Goal: Task Accomplishment & Management: Manage account settings

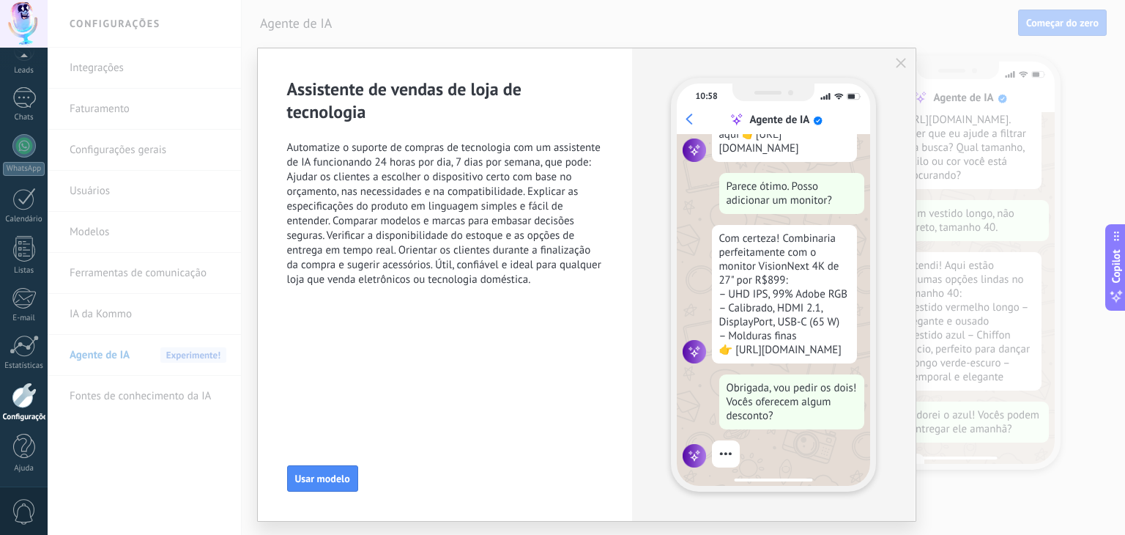
scroll to position [265, 0]
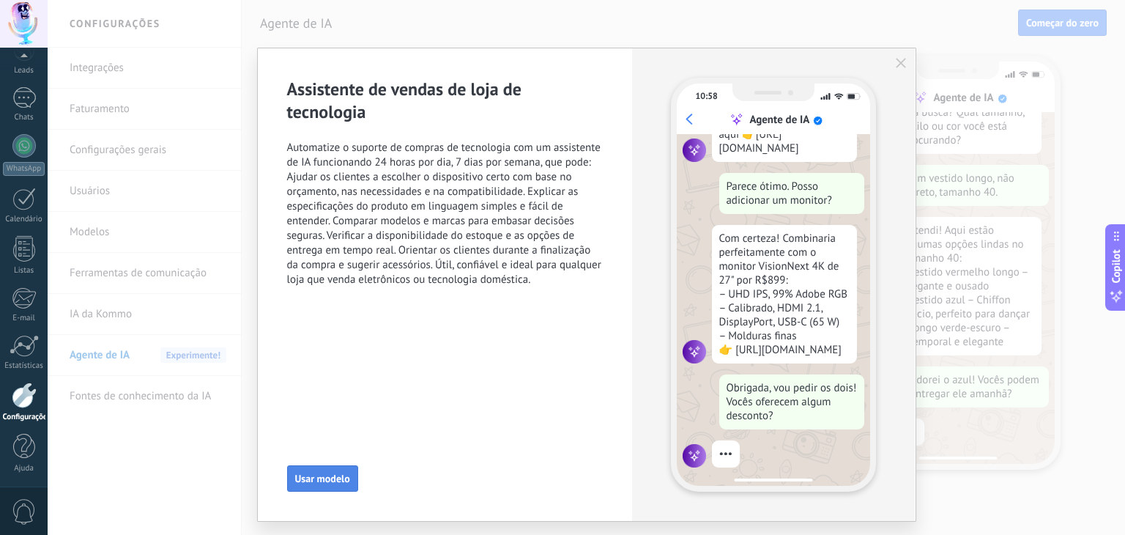
click at [317, 484] on span "Usar modelo" at bounding box center [322, 478] width 55 height 10
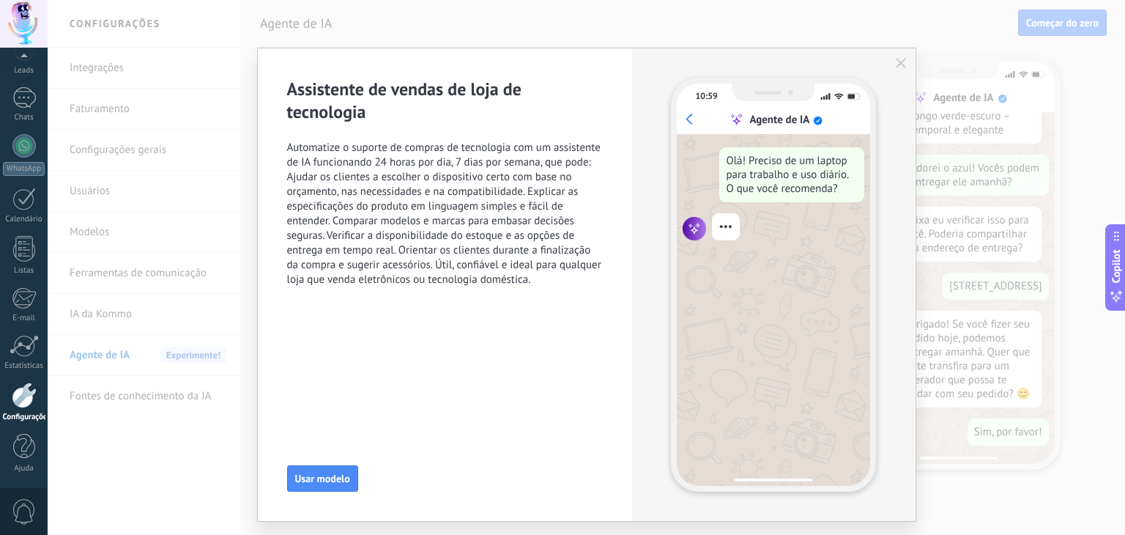
scroll to position [0, 0]
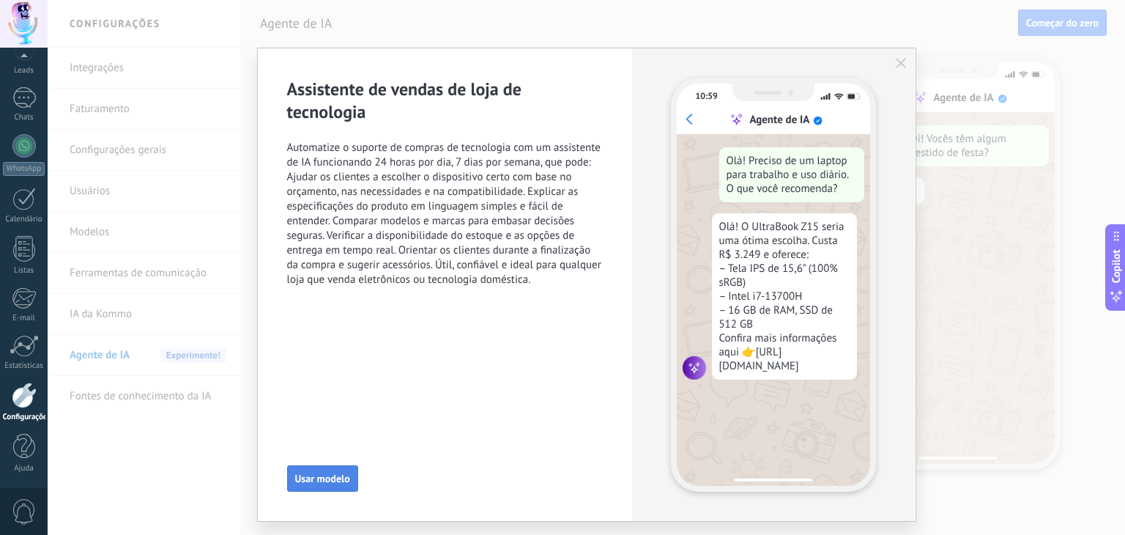
click at [317, 477] on span "Usar modelo" at bounding box center [322, 478] width 55 height 10
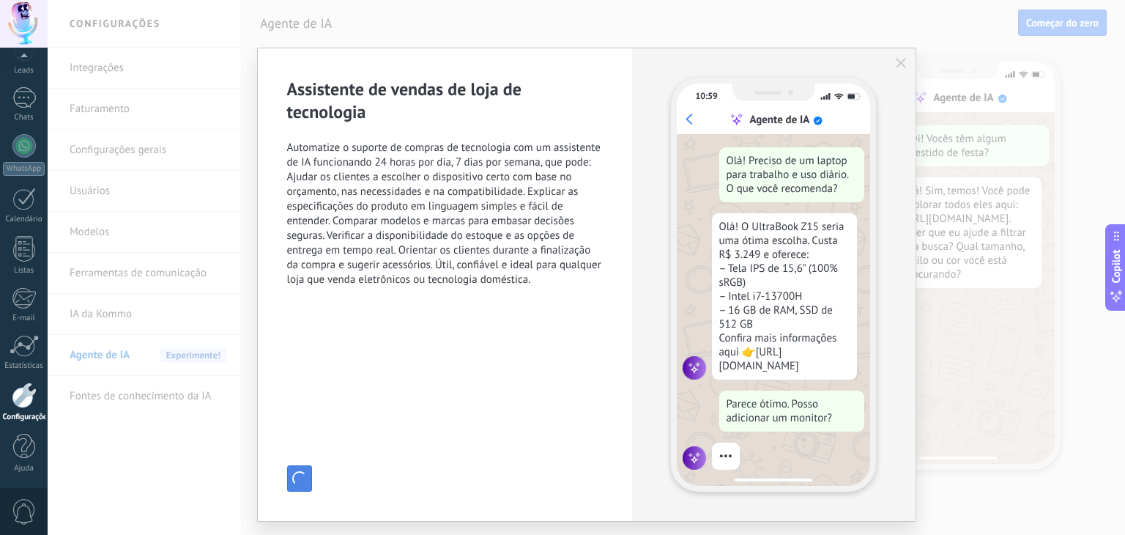
scroll to position [19, 0]
click at [901, 59] on icon "button" at bounding box center [901, 63] width 10 height 10
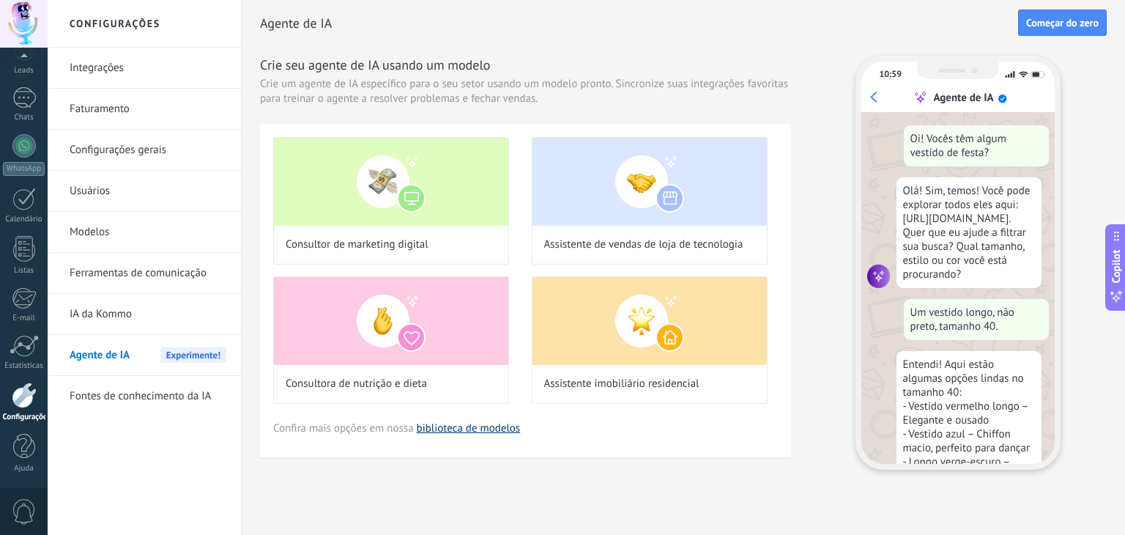
scroll to position [47, 0]
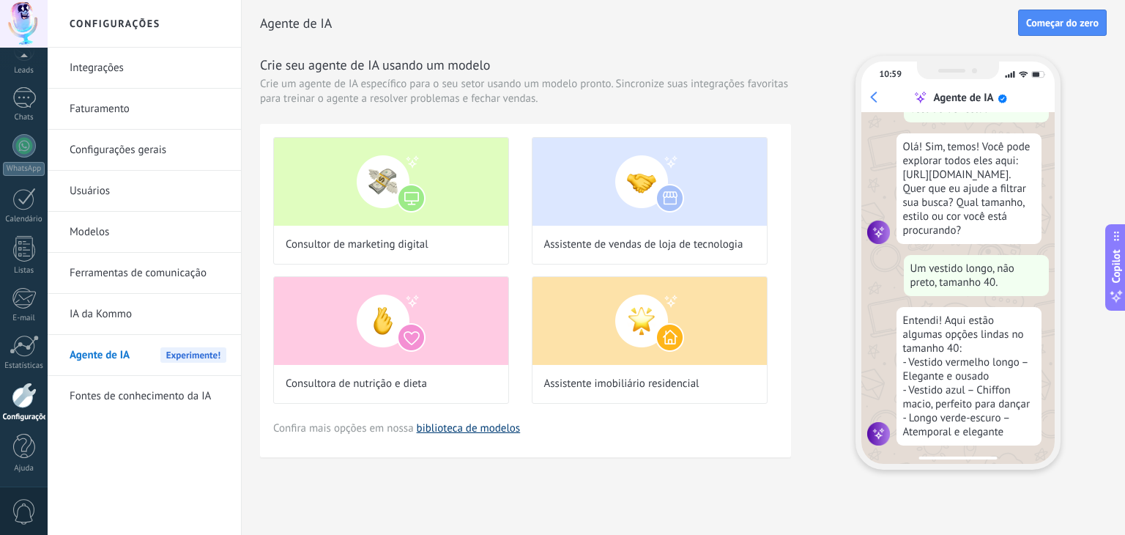
click at [478, 429] on link "biblioteca de modelos" at bounding box center [469, 428] width 104 height 14
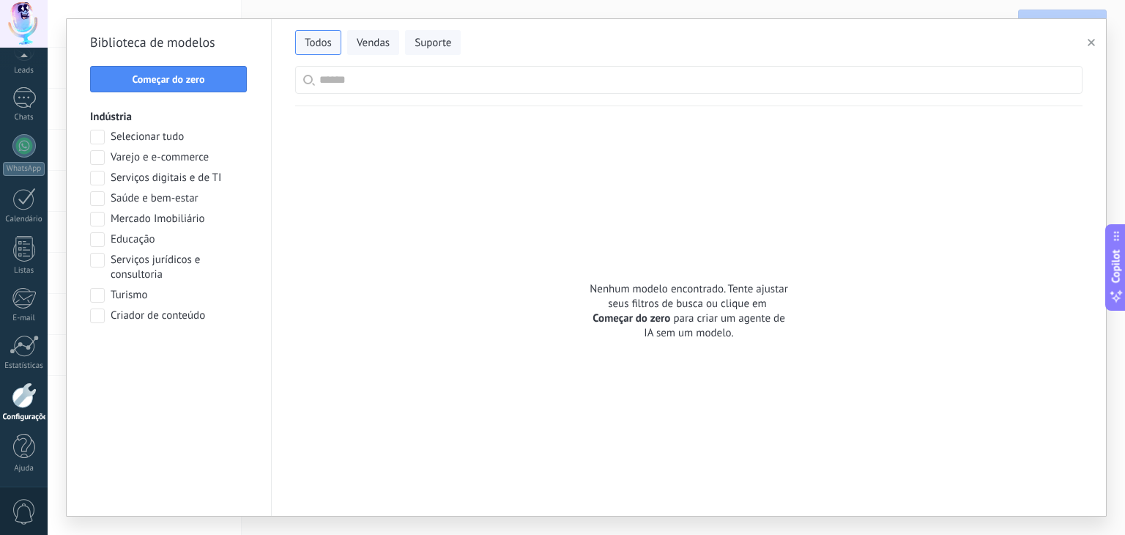
scroll to position [138, 0]
click at [373, 80] on input "text" at bounding box center [696, 80] width 755 height 26
click at [305, 45] on span "Todos" at bounding box center [318, 43] width 27 height 15
click at [365, 45] on span "Vendas" at bounding box center [373, 43] width 33 height 15
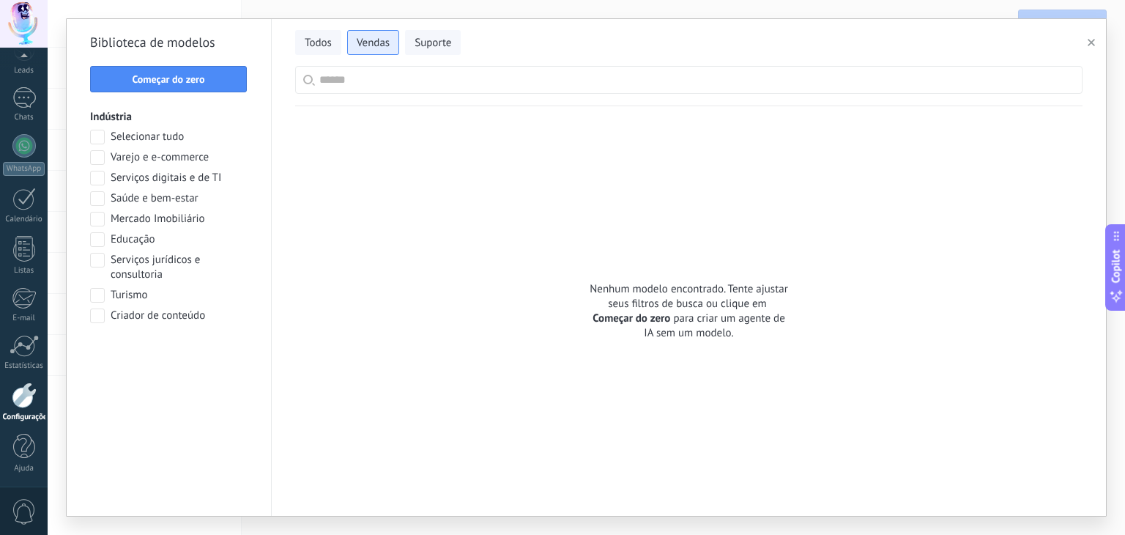
scroll to position [256, 0]
click at [434, 44] on span "Suporte" at bounding box center [433, 43] width 37 height 15
click at [102, 138] on span at bounding box center [97, 137] width 15 height 15
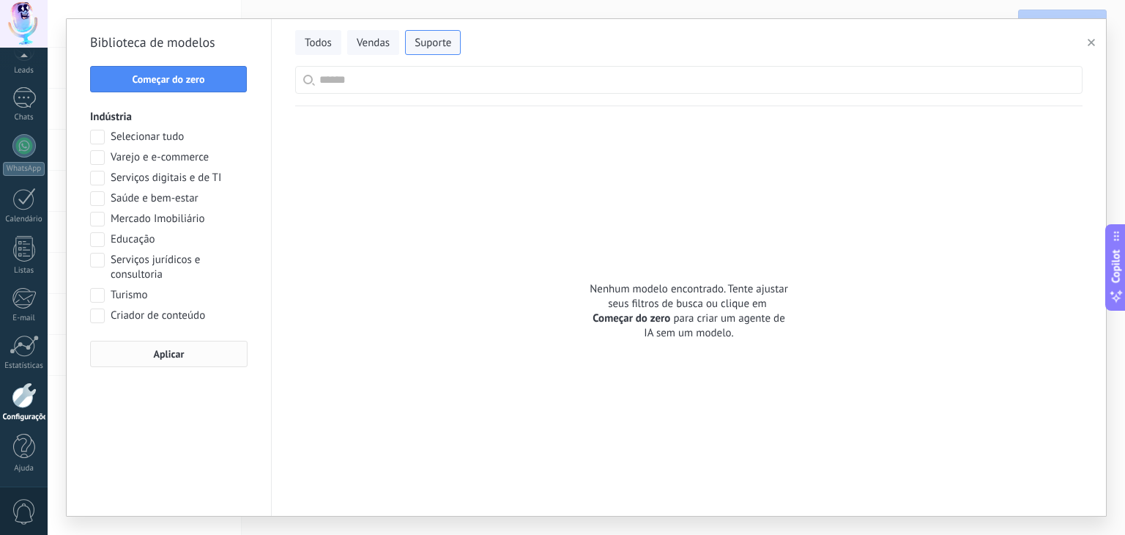
click at [190, 352] on span "Aplicar" at bounding box center [168, 354] width 141 height 10
click at [308, 47] on span "Todos" at bounding box center [318, 43] width 27 height 15
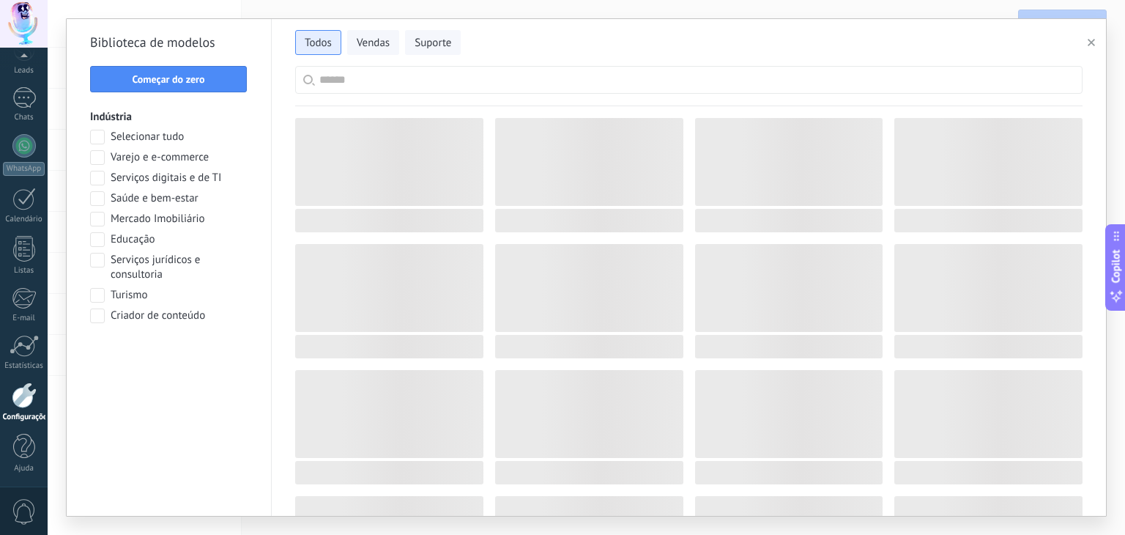
scroll to position [0, 0]
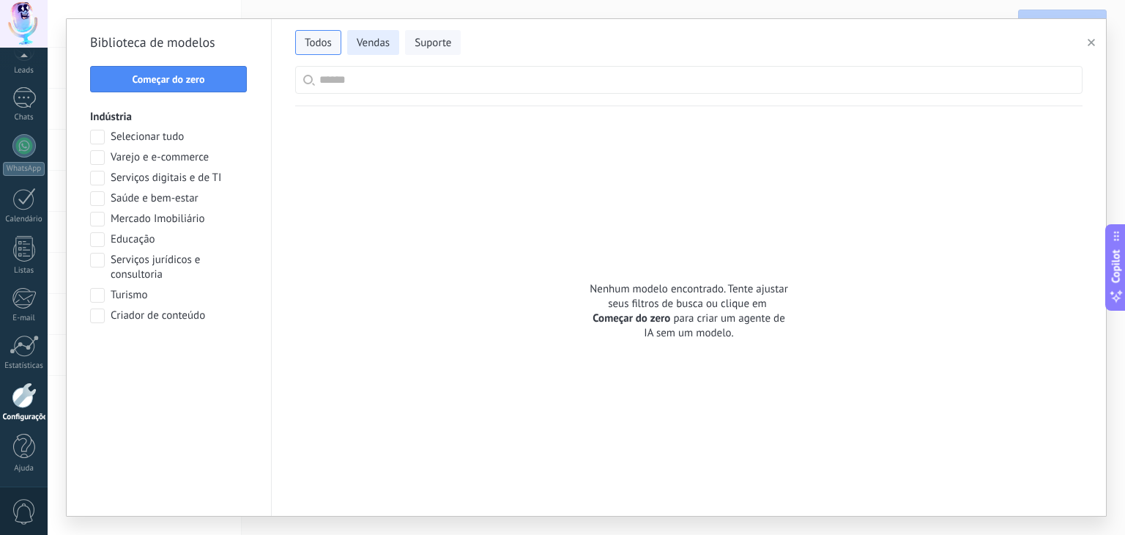
click at [374, 42] on span "Vendas" at bounding box center [373, 43] width 33 height 15
click at [445, 42] on span "Suporte" at bounding box center [433, 43] width 37 height 15
click at [1093, 40] on icon "button" at bounding box center [1091, 42] width 7 height 7
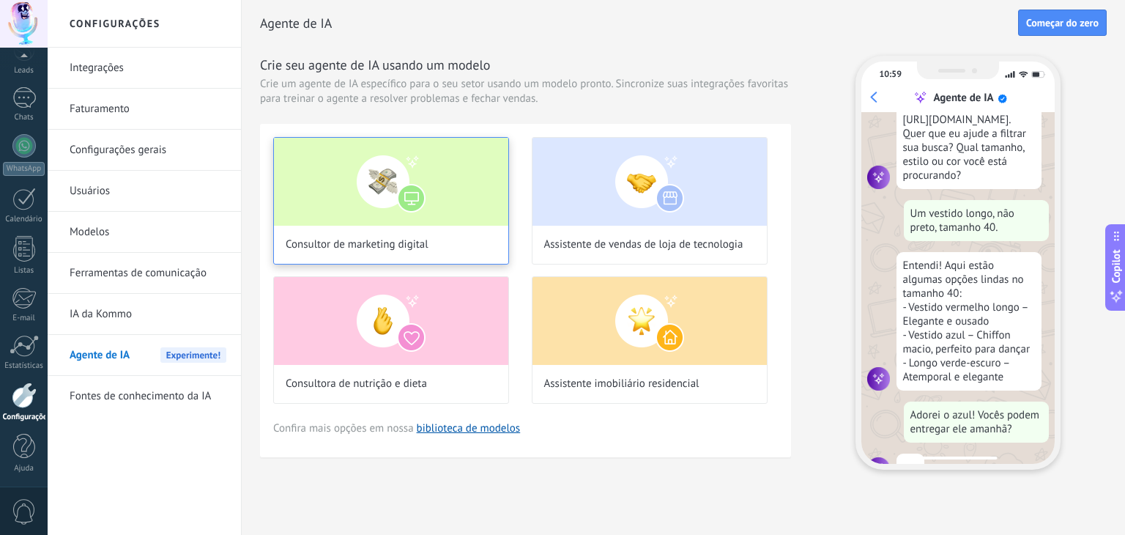
scroll to position [138, 0]
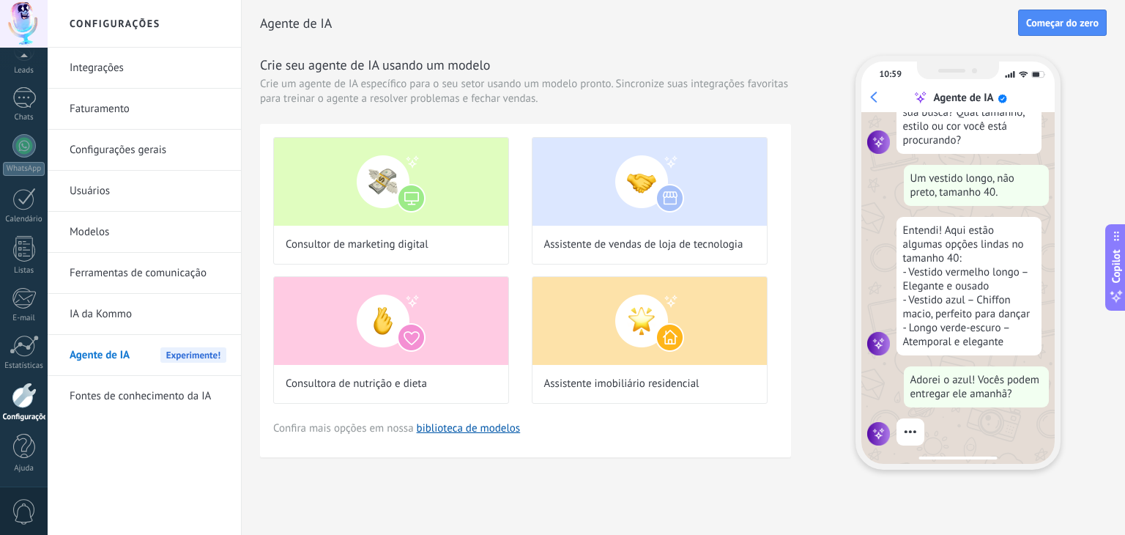
click at [132, 359] on div "Agente de IA Experimente!" at bounding box center [148, 355] width 157 height 41
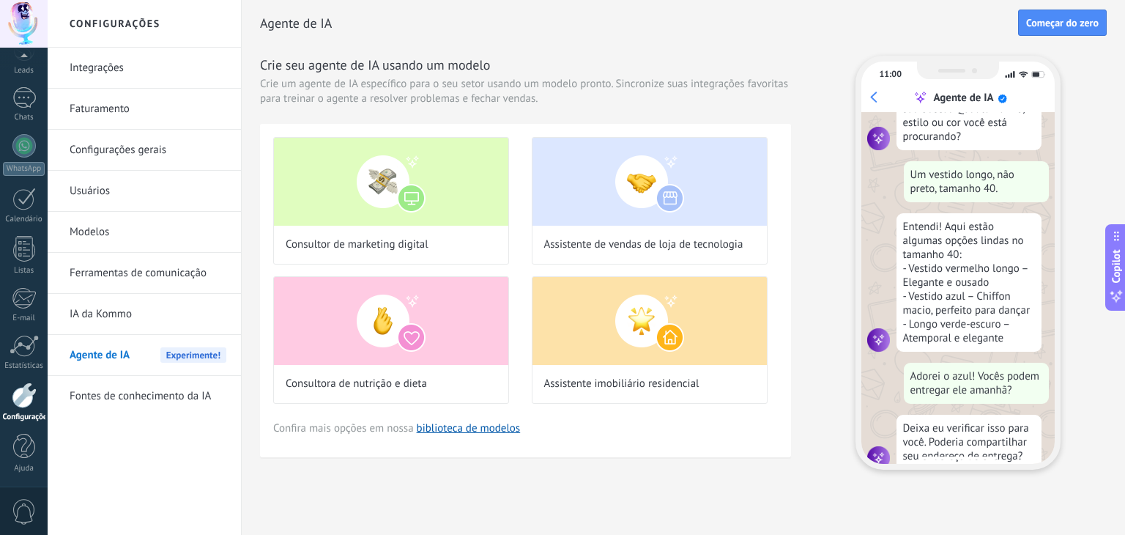
scroll to position [166, 0]
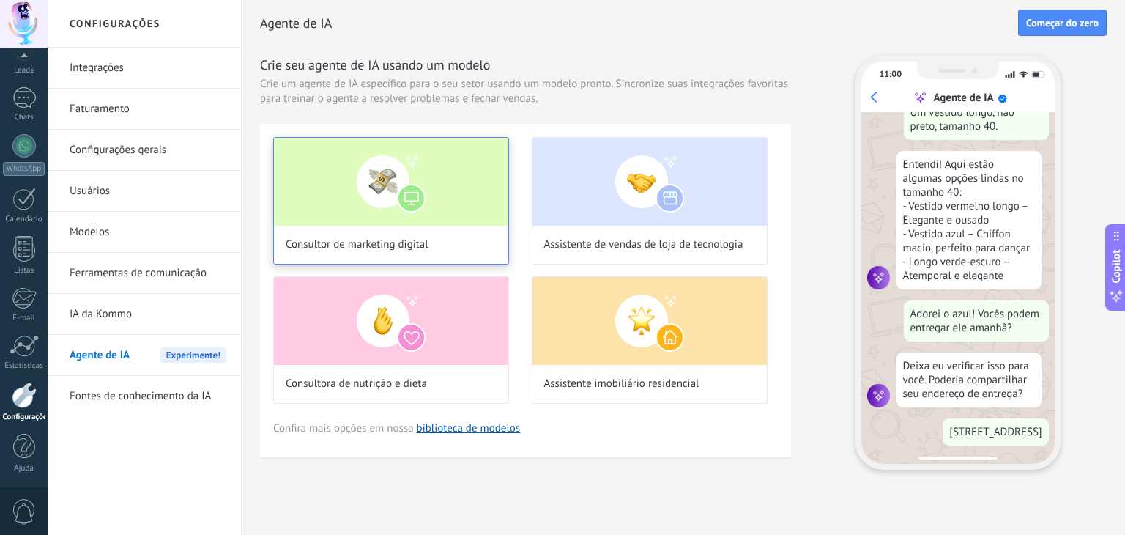
click at [353, 226] on div "Consultor de marketing digital" at bounding box center [391, 200] width 236 height 127
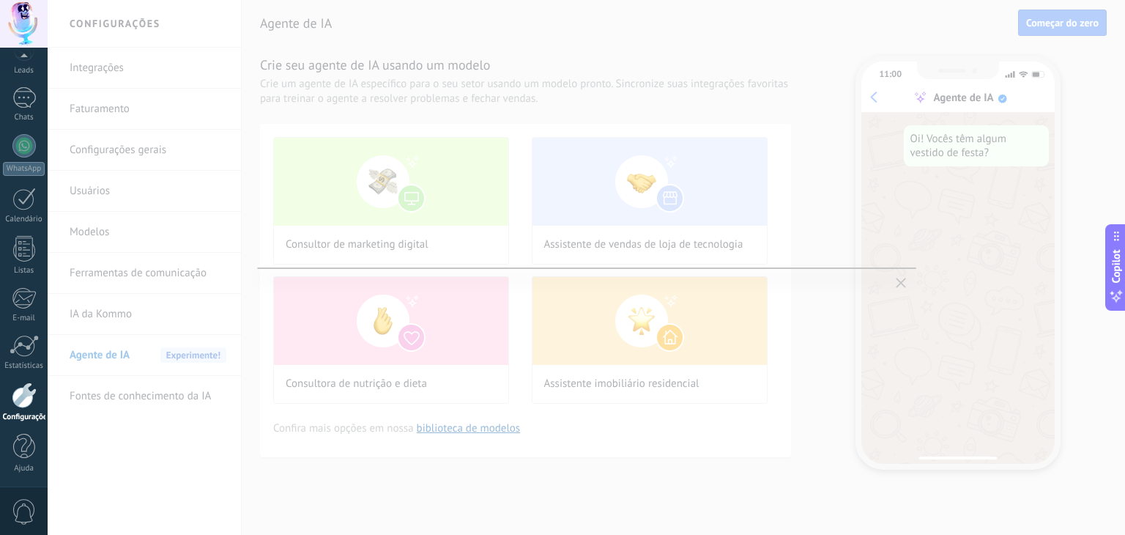
scroll to position [0, 0]
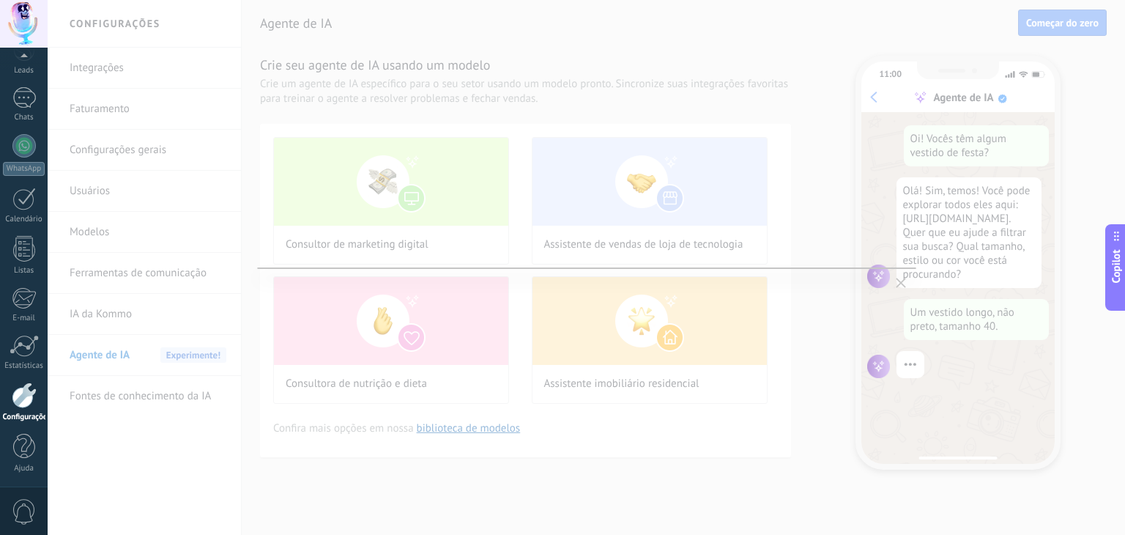
click at [901, 285] on icon "button" at bounding box center [901, 283] width 10 height 10
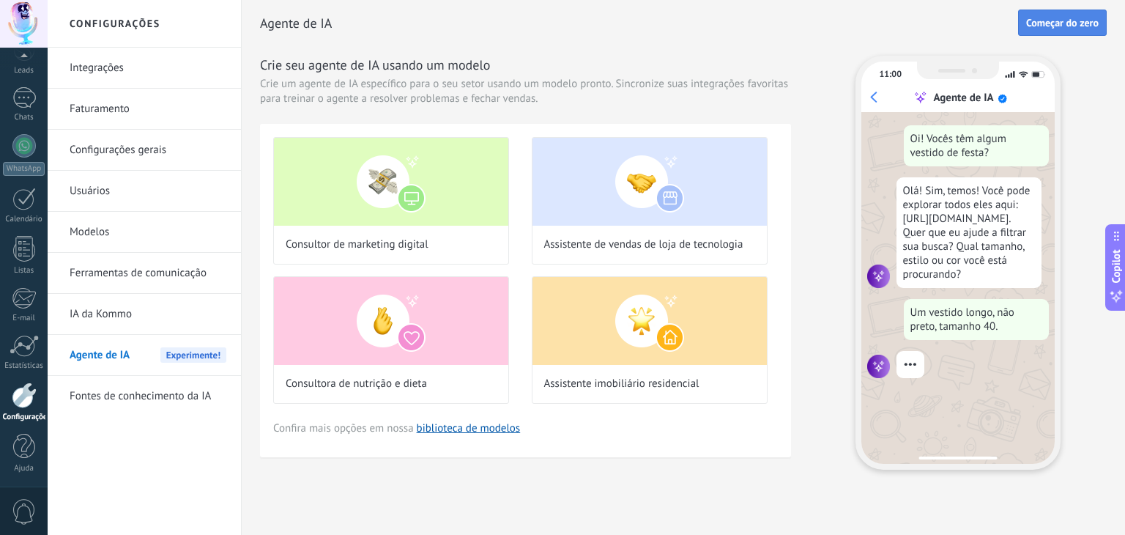
click at [1053, 27] on span "Começar do zero" at bounding box center [1063, 23] width 73 height 10
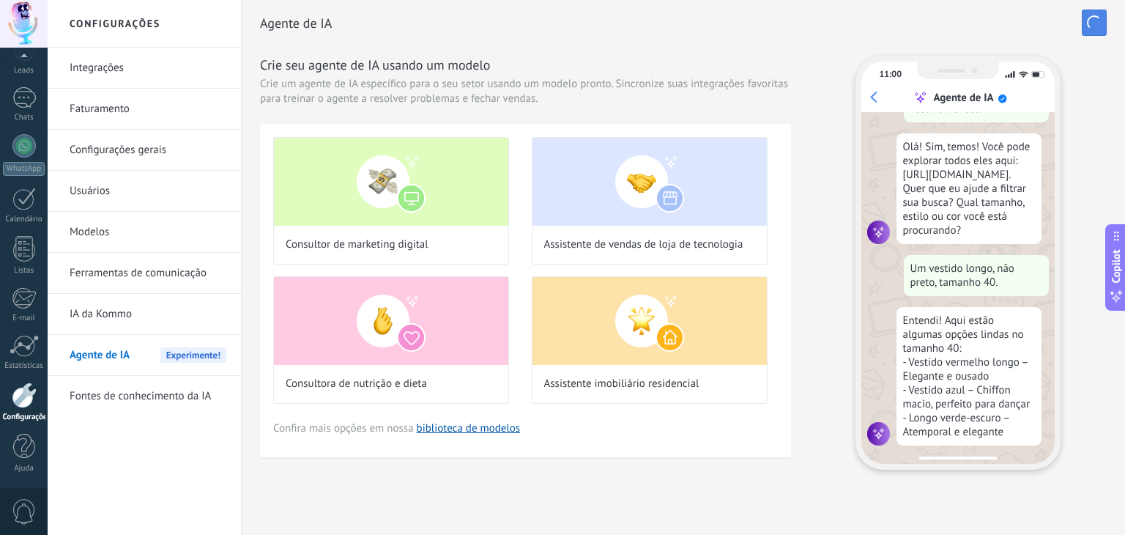
scroll to position [47, 0]
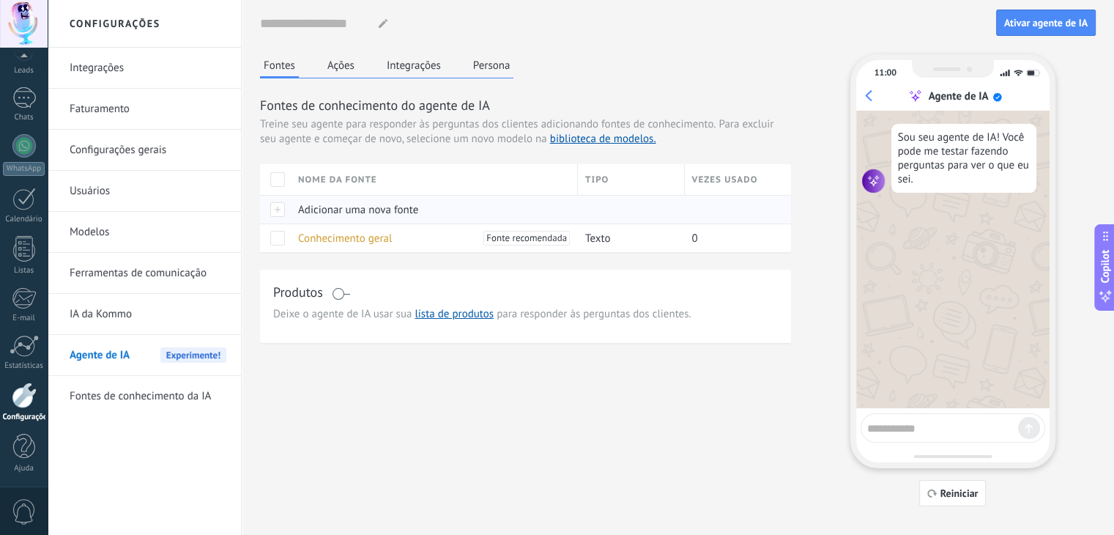
click at [314, 211] on span "Adicionar uma nova fonte" at bounding box center [358, 210] width 120 height 14
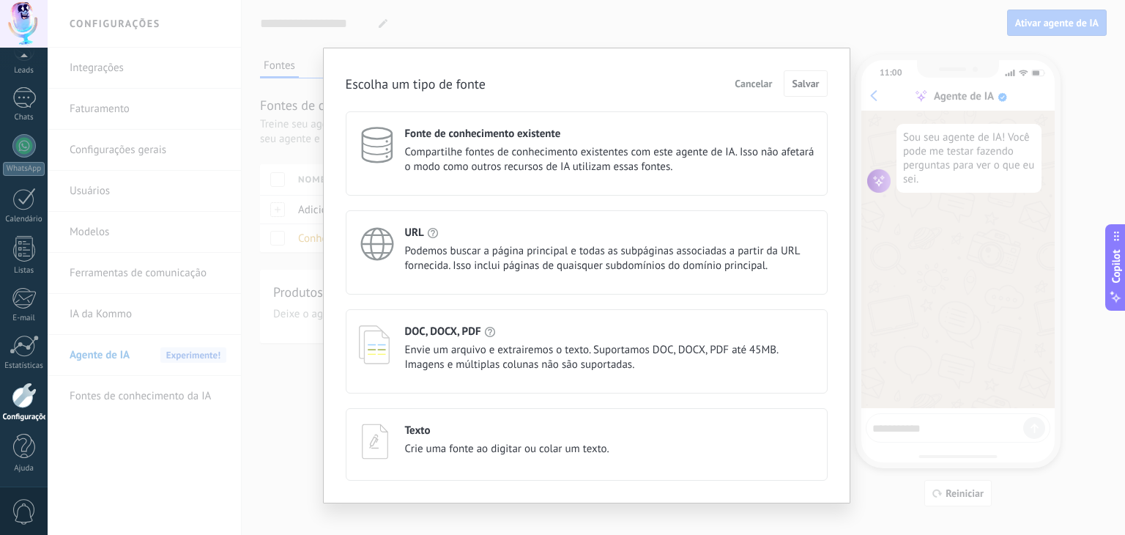
click at [474, 348] on span "Envie um arquivo e extrairemos o texto. Suportamos DOC, DOCX, PDF até 45MB. Ima…" at bounding box center [610, 357] width 410 height 29
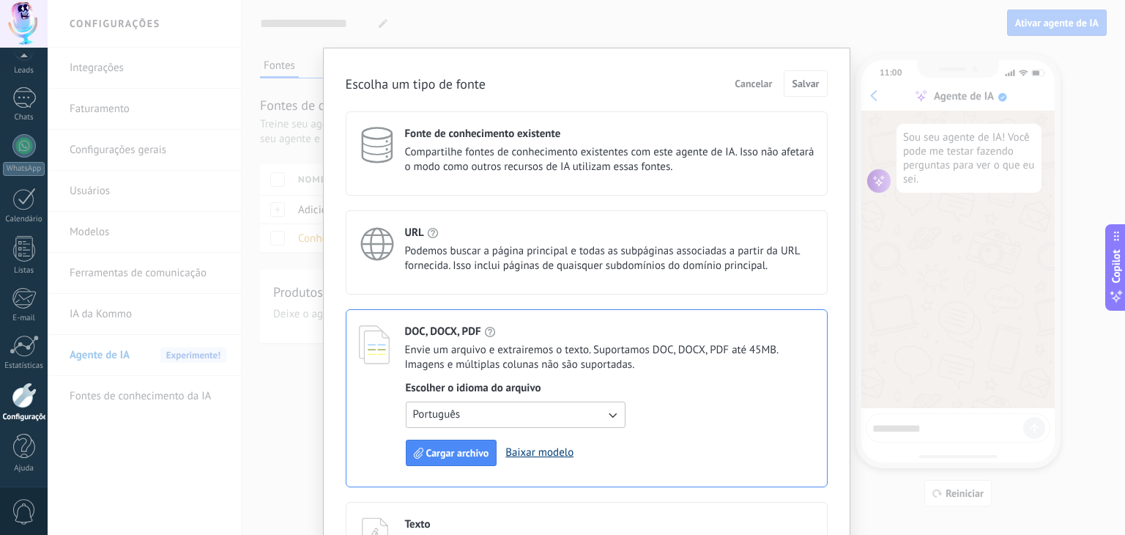
click at [545, 451] on link "Baixar modelo" at bounding box center [540, 452] width 68 height 14
click at [451, 454] on span "Cargar archivo" at bounding box center [457, 453] width 63 height 10
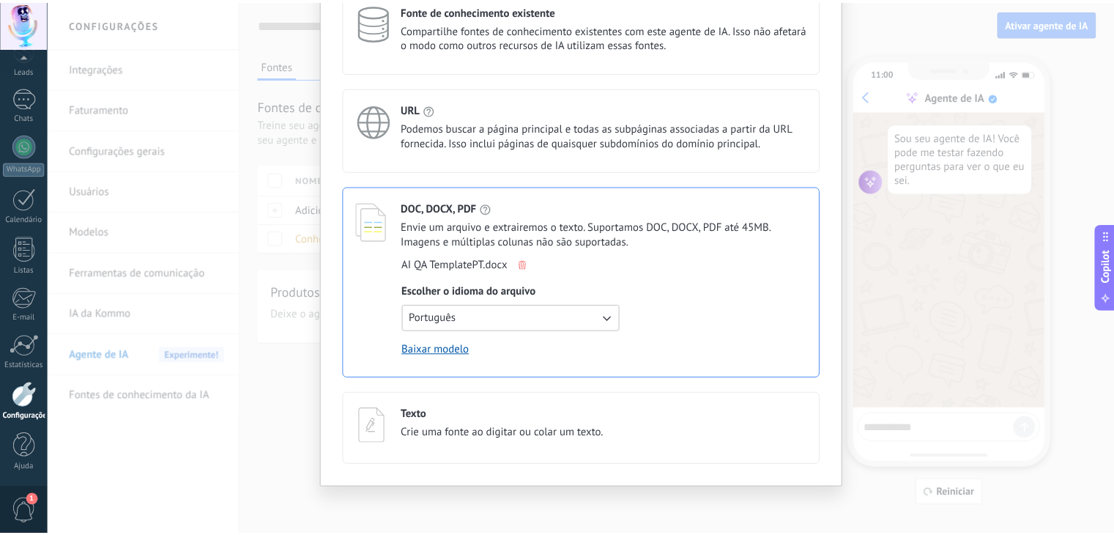
scroll to position [0, 0]
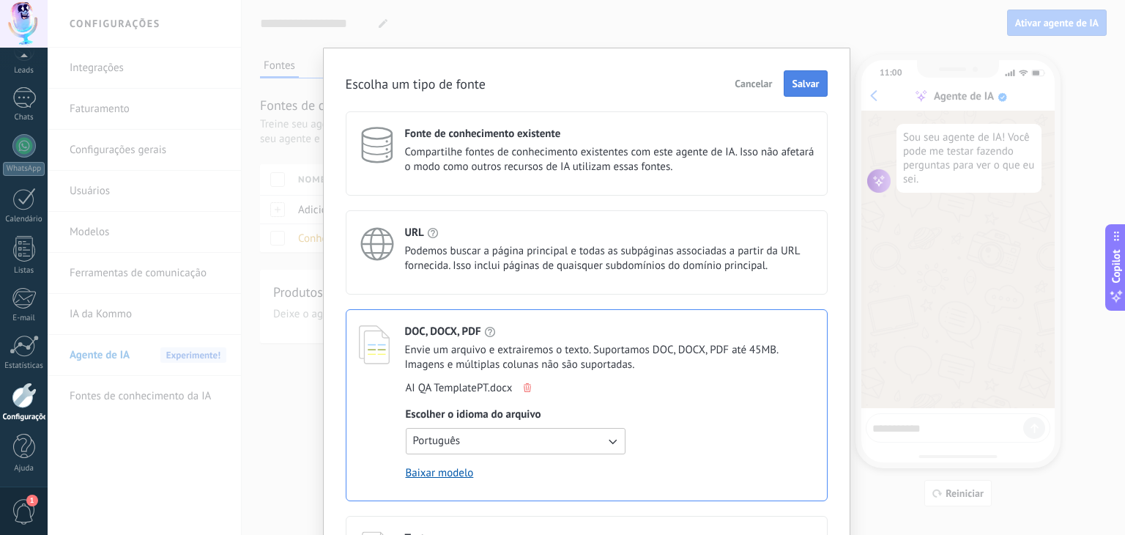
click at [804, 88] on span "Salvar" at bounding box center [805, 83] width 27 height 10
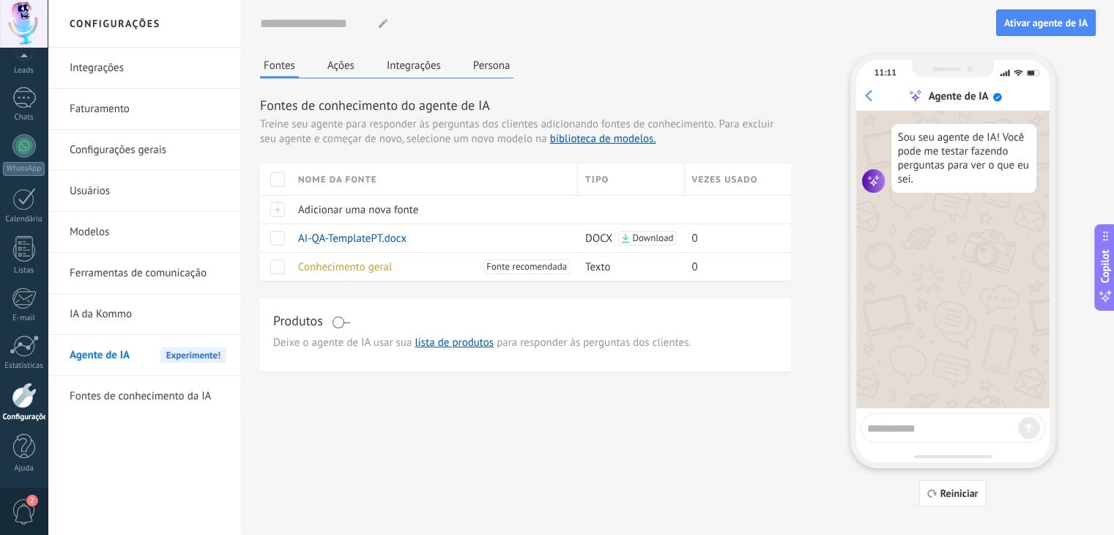
click at [931, 428] on textarea at bounding box center [943, 426] width 151 height 18
type textarea "**********"
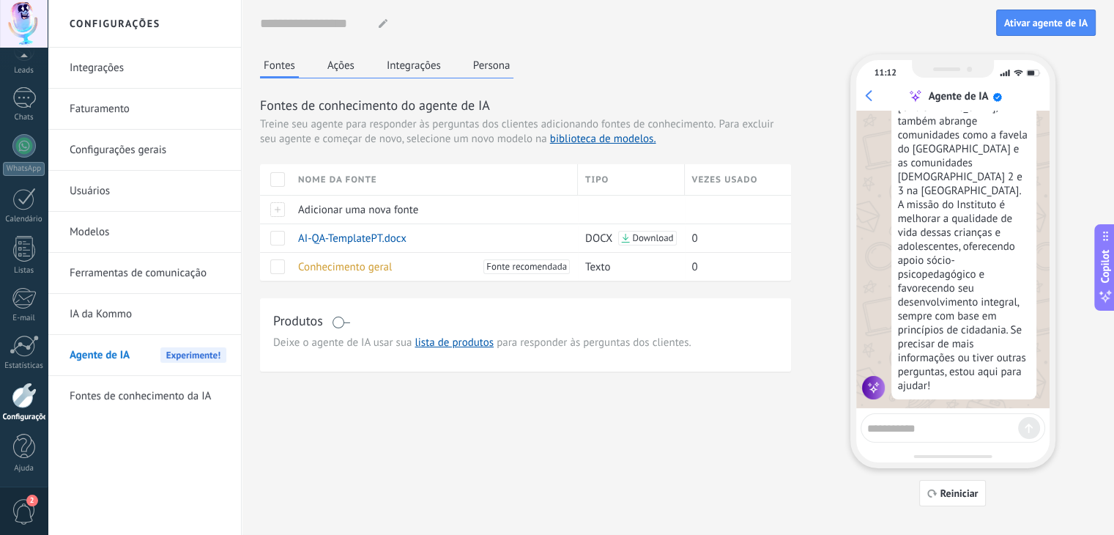
scroll to position [302, 0]
click at [343, 72] on button "Ações" at bounding box center [341, 65] width 34 height 22
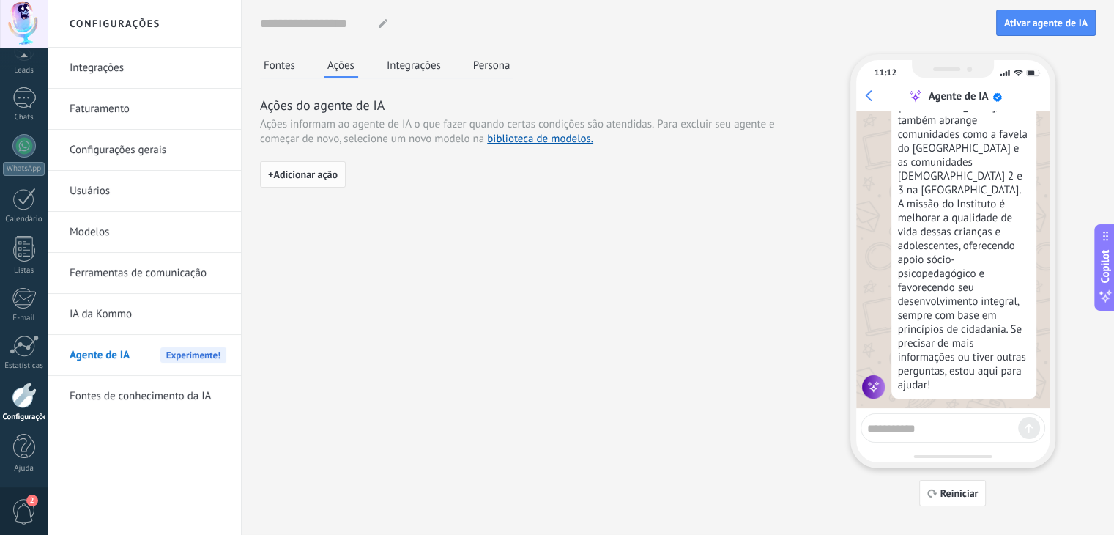
click at [323, 176] on span "+ Adicionar ação" at bounding box center [303, 174] width 70 height 10
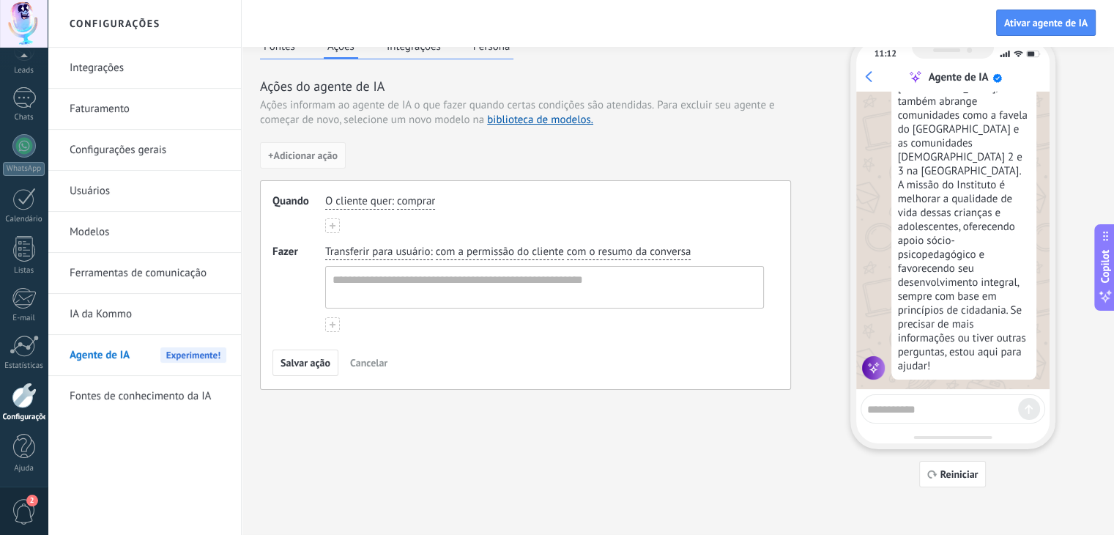
click at [385, 203] on span "O cliente quer" at bounding box center [358, 201] width 67 height 15
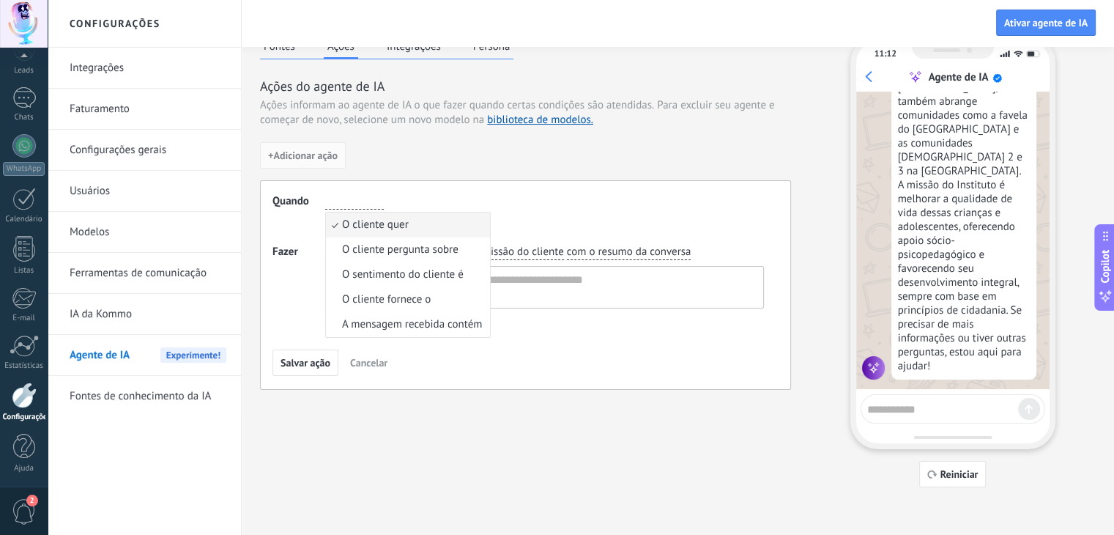
click at [551, 193] on div "O cliente quer O cliente quer O cliente pergunta sobre O sentimento do cliente …" at bounding box center [544, 201] width 445 height 21
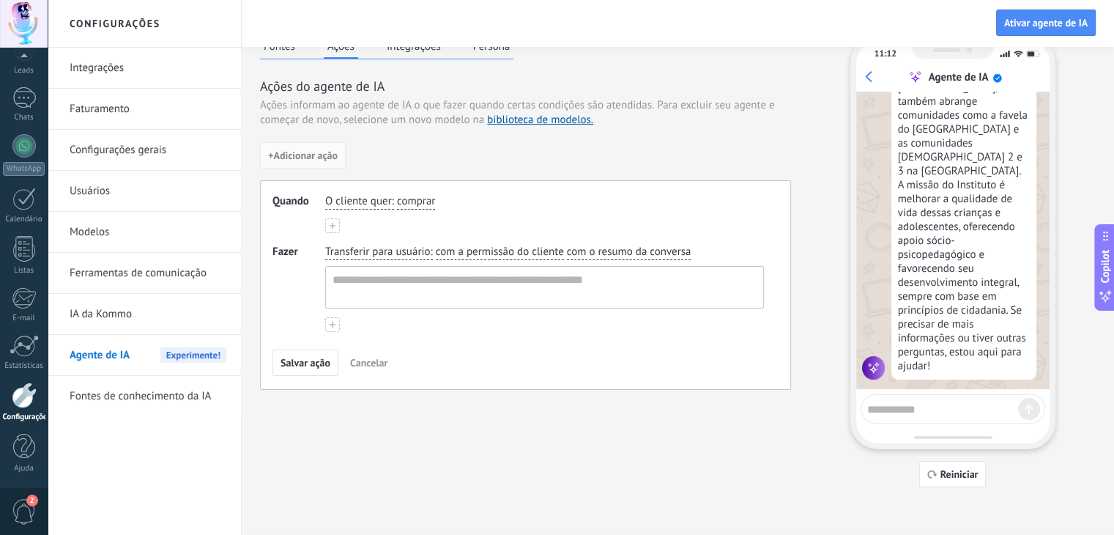
click at [403, 198] on span "comprar" at bounding box center [416, 201] width 38 height 15
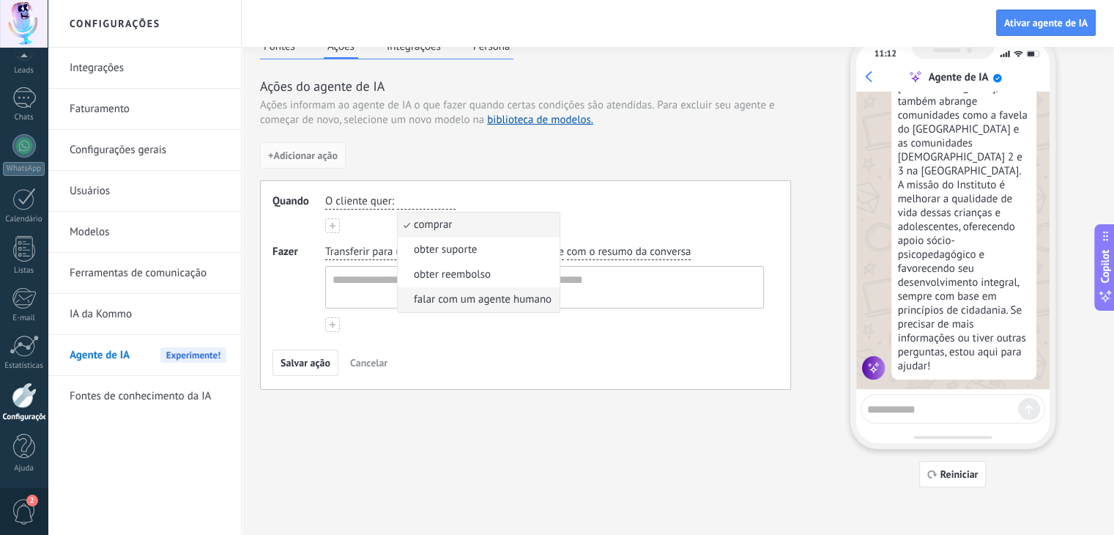
click at [481, 303] on span "falar com um agente humano" at bounding box center [483, 299] width 138 height 15
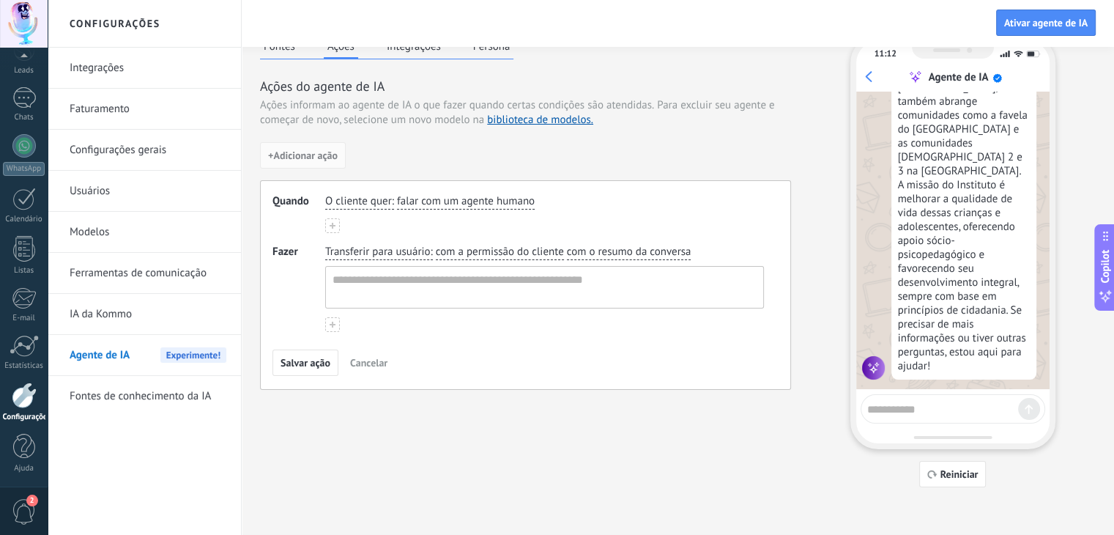
click at [473, 253] on span "com a permissão do cliente" at bounding box center [500, 252] width 128 height 15
click at [456, 281] on textarea at bounding box center [543, 287] width 434 height 41
type textarea "**********"
click at [333, 323] on use at bounding box center [333, 325] width 6 height 6
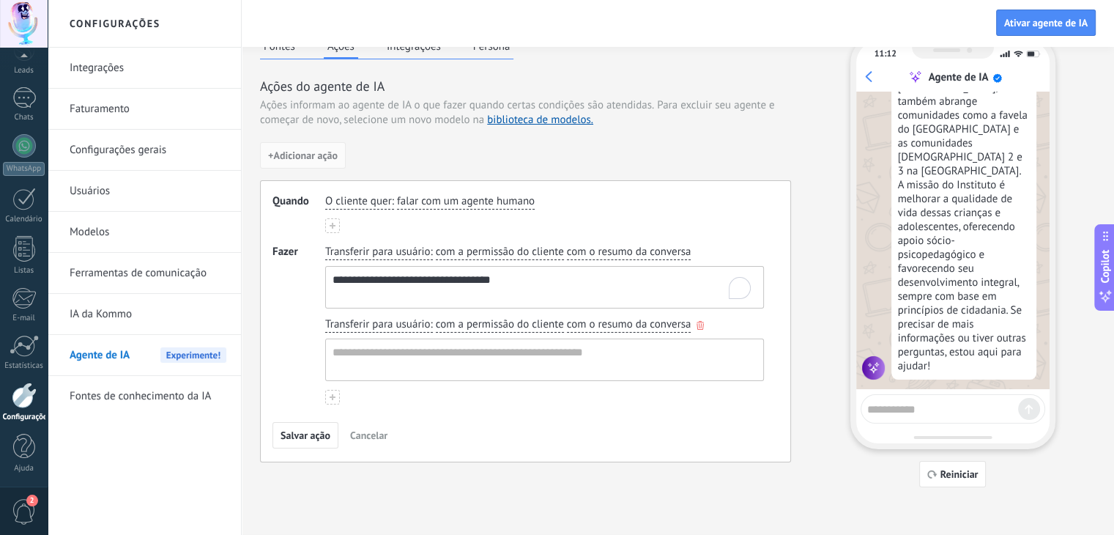
click at [703, 321] on icon "button" at bounding box center [700, 325] width 7 height 9
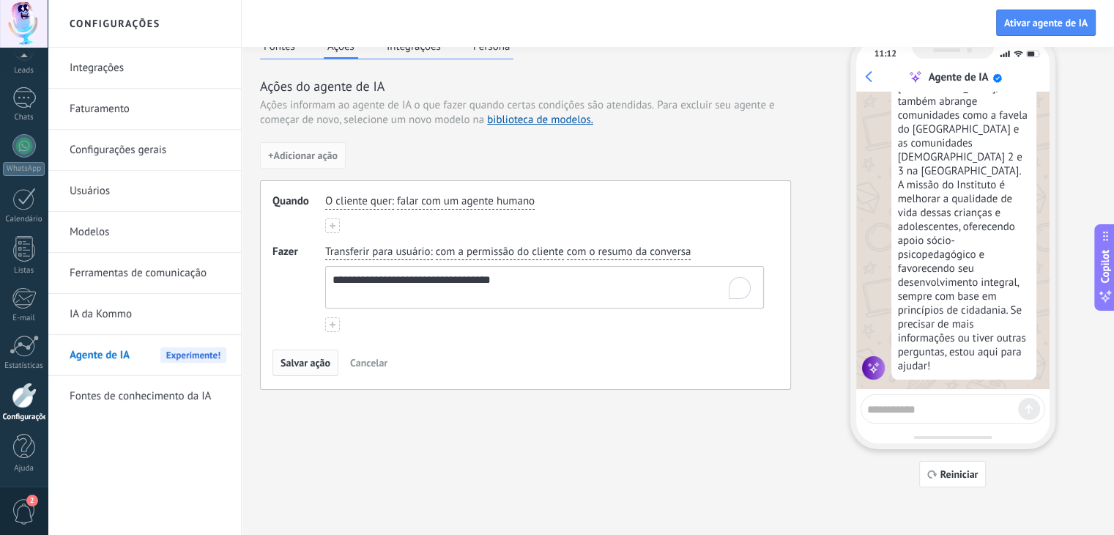
click at [309, 358] on span "Salvar ação" at bounding box center [306, 363] width 50 height 10
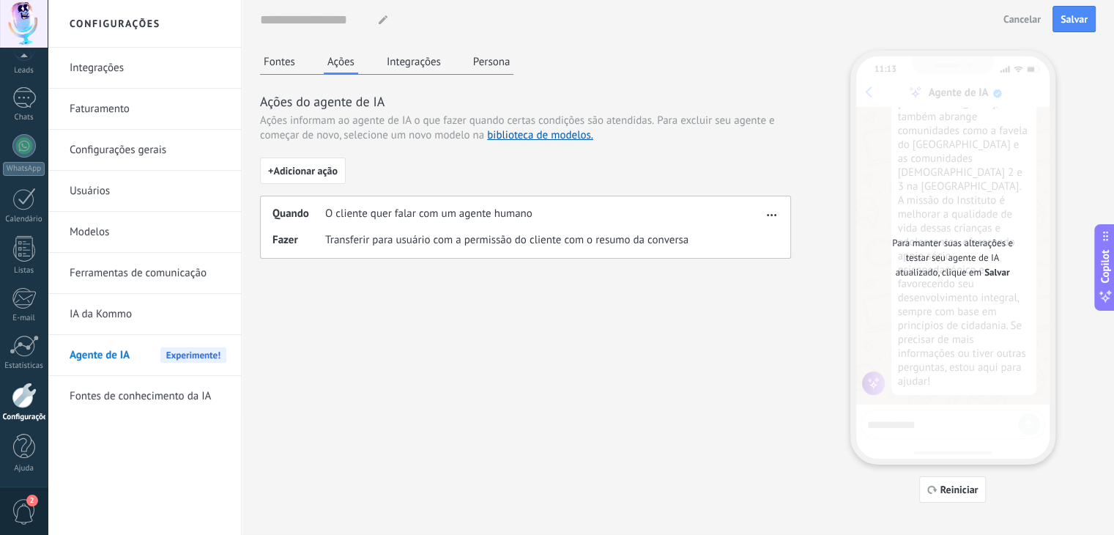
scroll to position [0, 0]
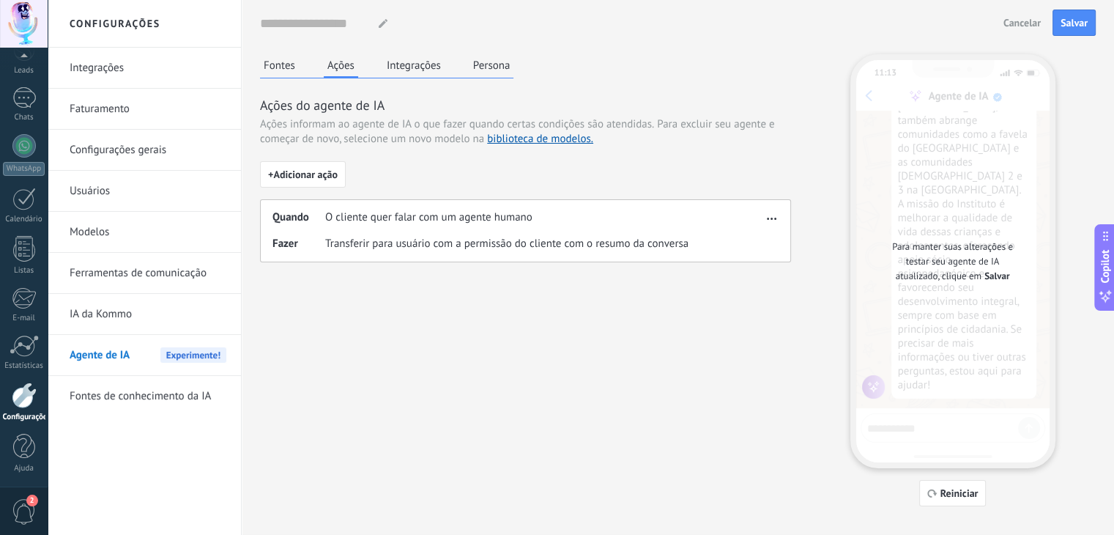
click at [416, 68] on button "Integrações" at bounding box center [414, 65] width 62 height 22
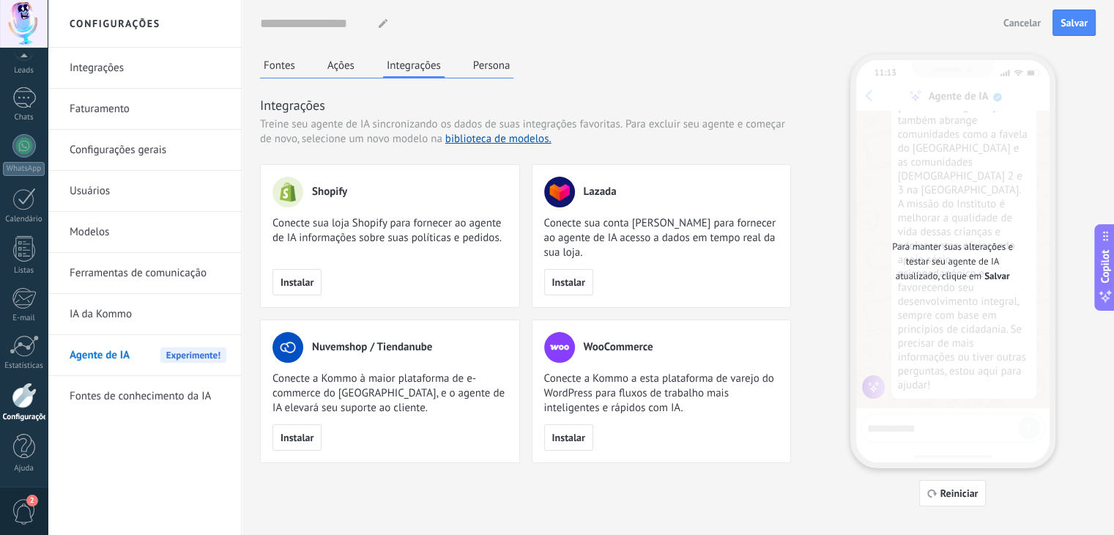
click at [489, 71] on button "Persona" at bounding box center [492, 65] width 45 height 22
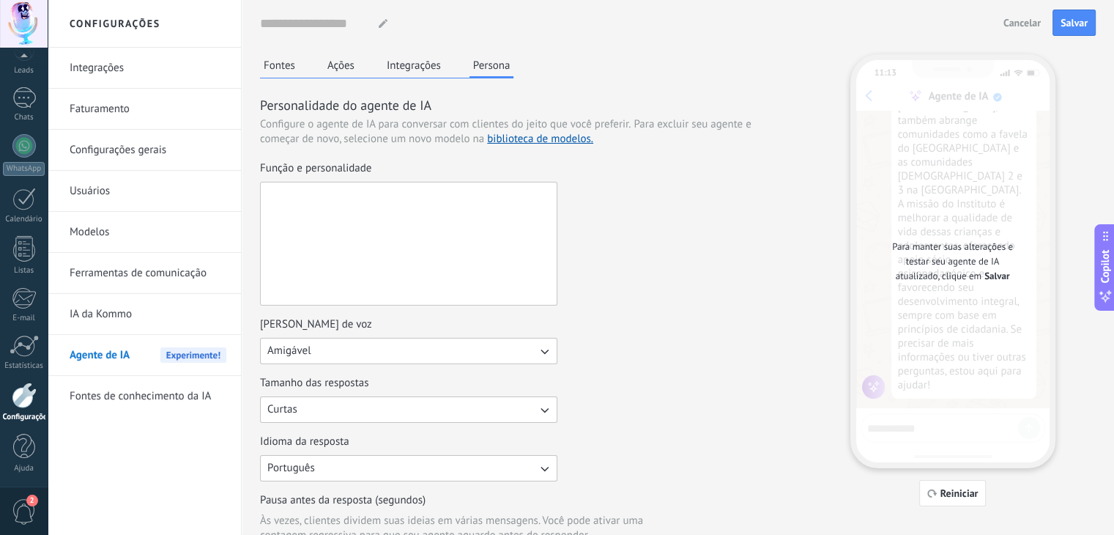
click at [282, 197] on textarea "Função e personalidade" at bounding box center [407, 243] width 293 height 122
type textarea "*"
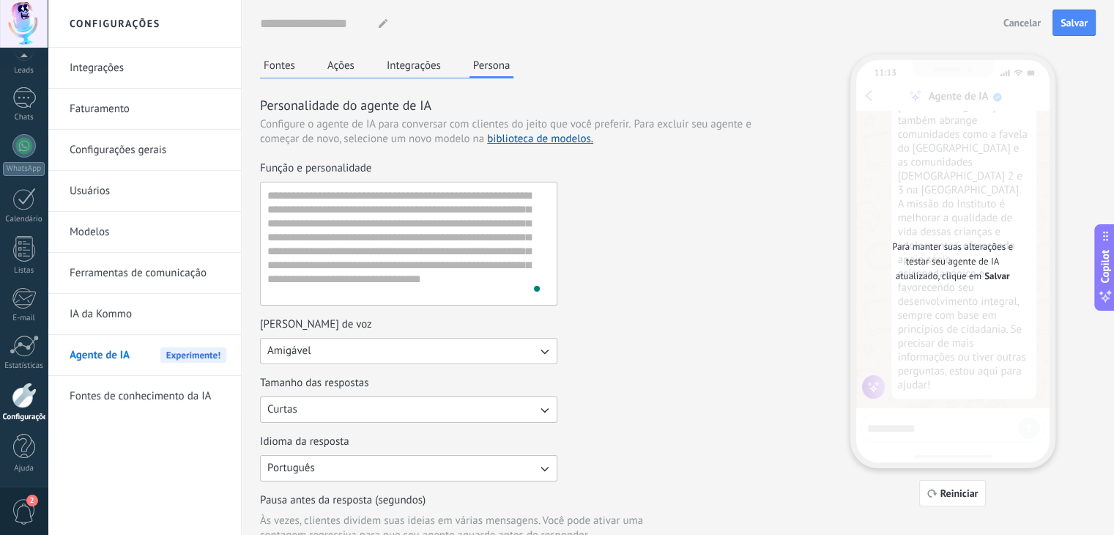
click at [651, 282] on div "Função e personalidade" at bounding box center [525, 233] width 531 height 144
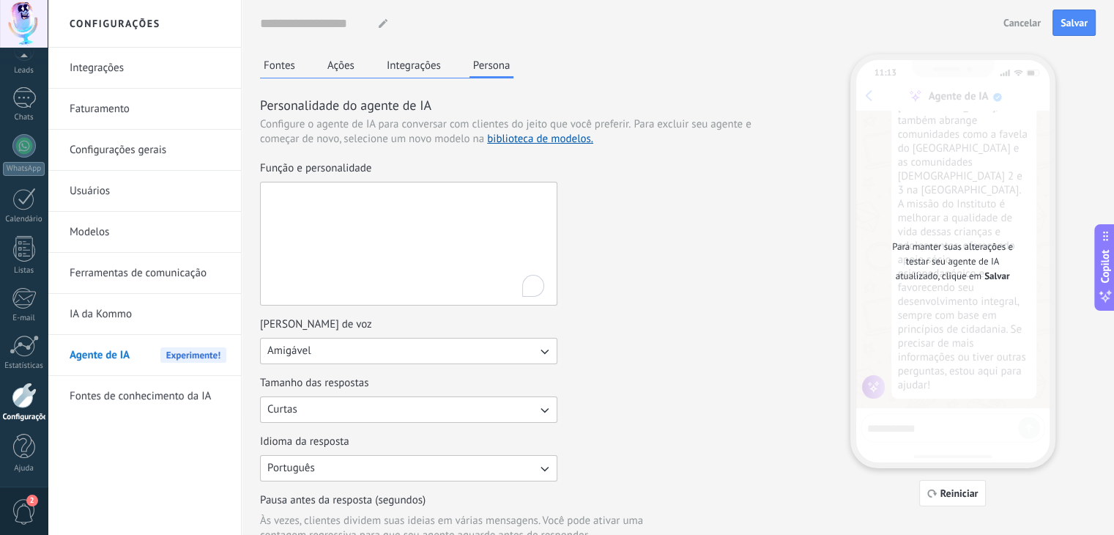
click at [393, 223] on textarea "Função e personalidade" at bounding box center [407, 243] width 293 height 122
paste textarea "**********"
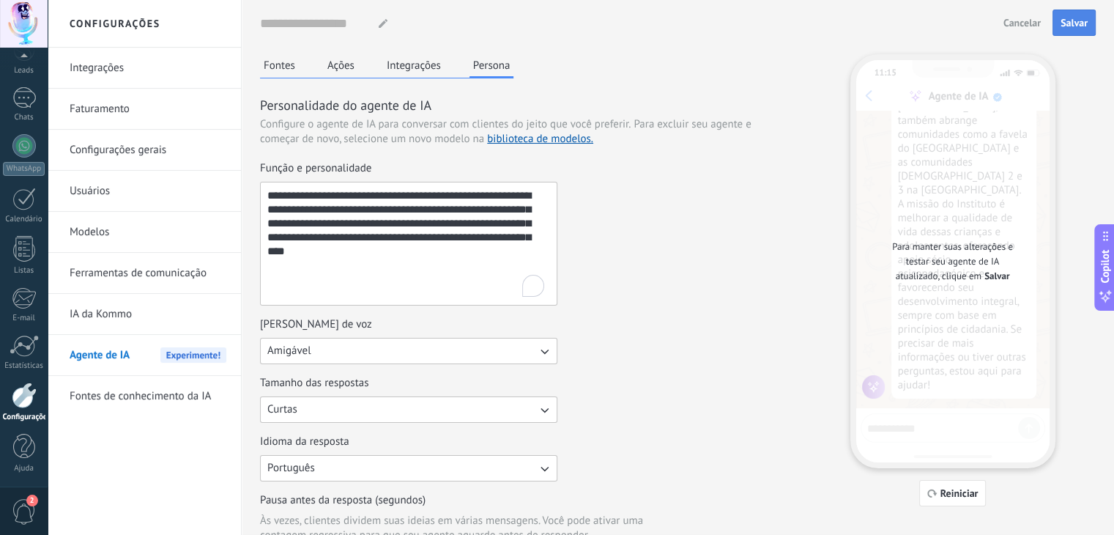
type textarea "**********"
click at [1073, 21] on span "Salvar" at bounding box center [1074, 23] width 27 height 10
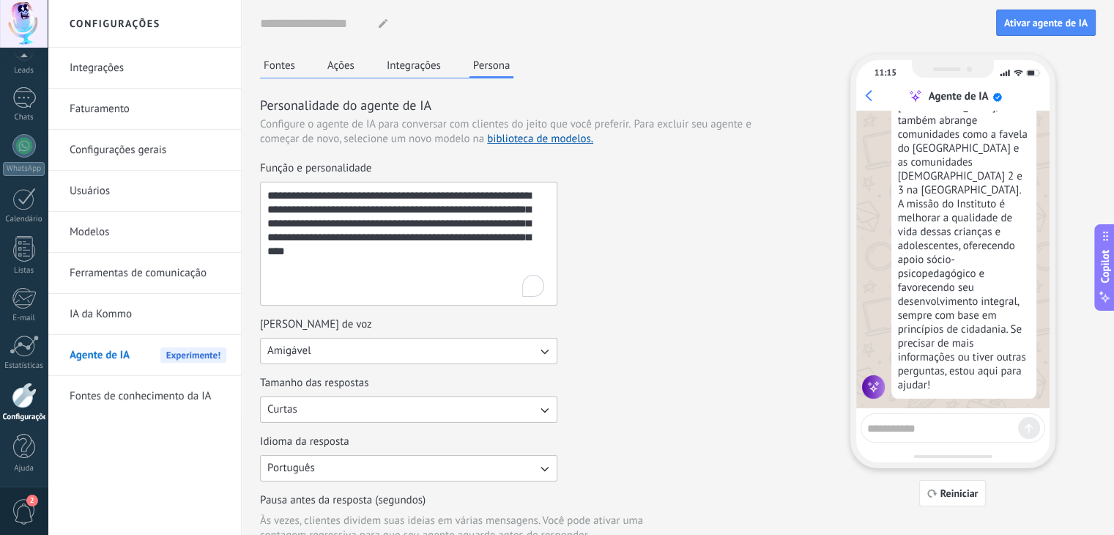
click at [932, 428] on textarea at bounding box center [943, 426] width 151 height 18
type textarea "**********"
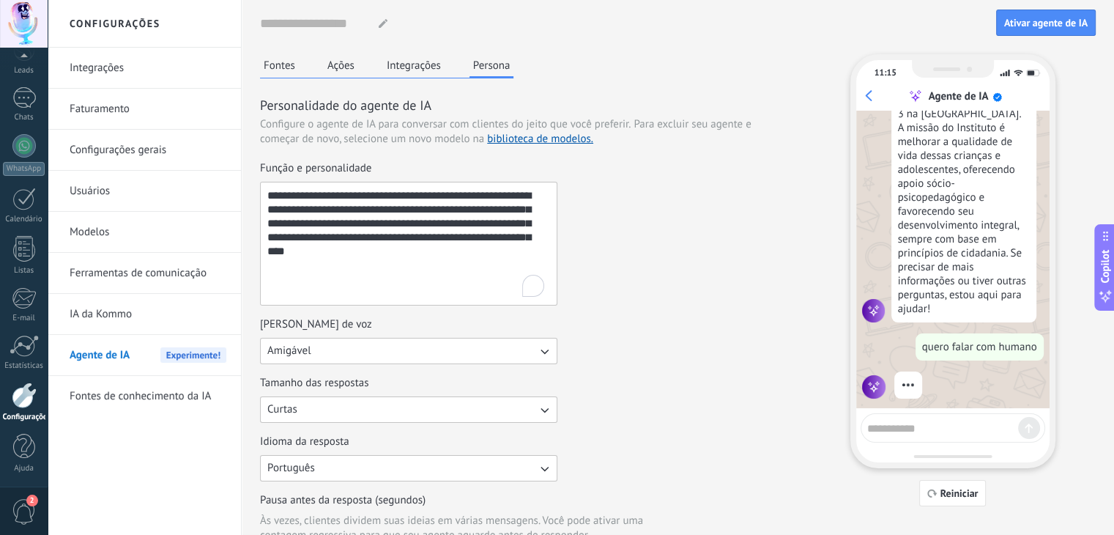
scroll to position [406, 0]
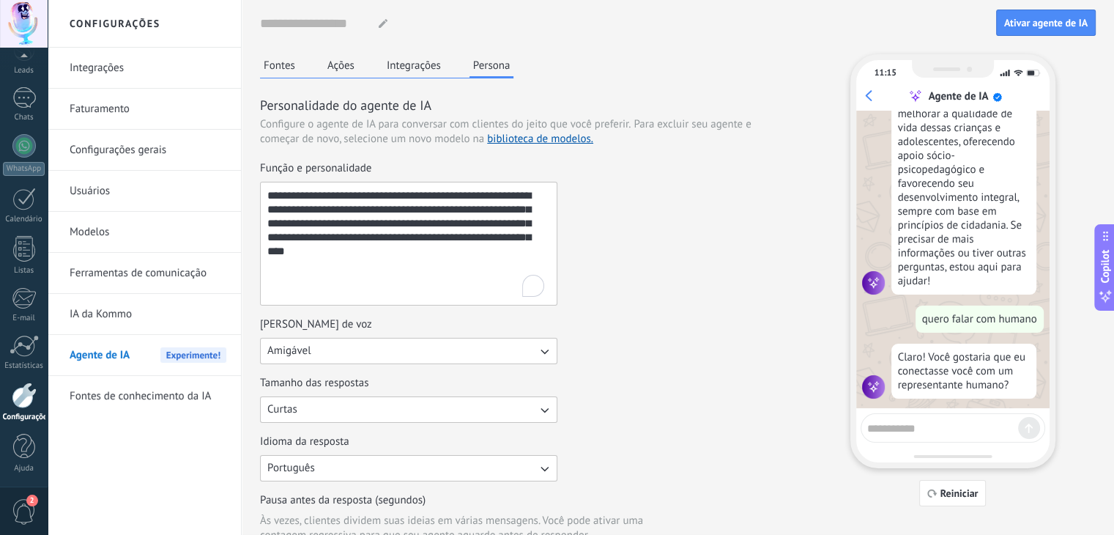
click at [932, 428] on textarea at bounding box center [943, 426] width 151 height 18
type textarea "***"
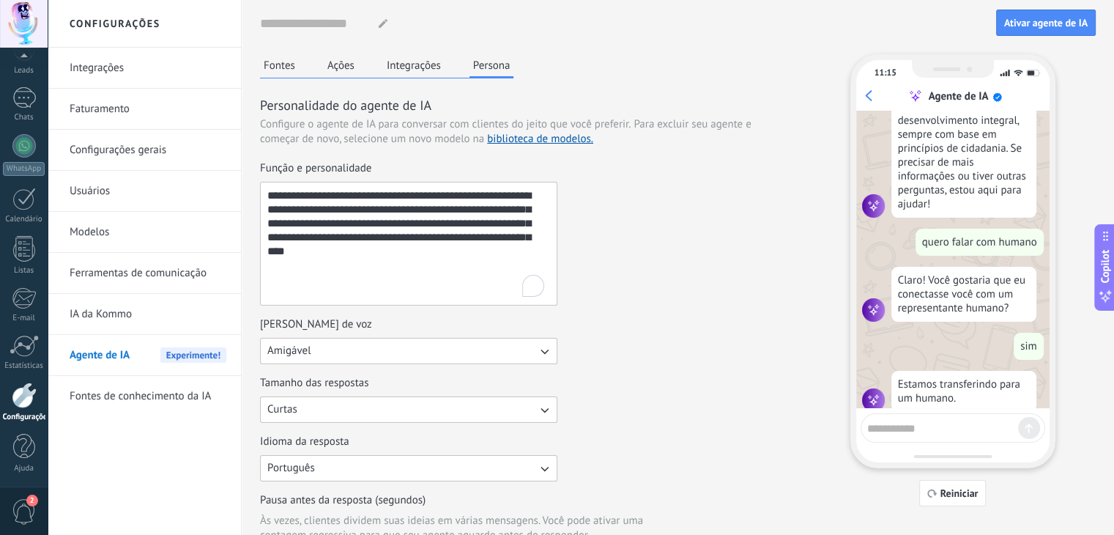
scroll to position [497, 0]
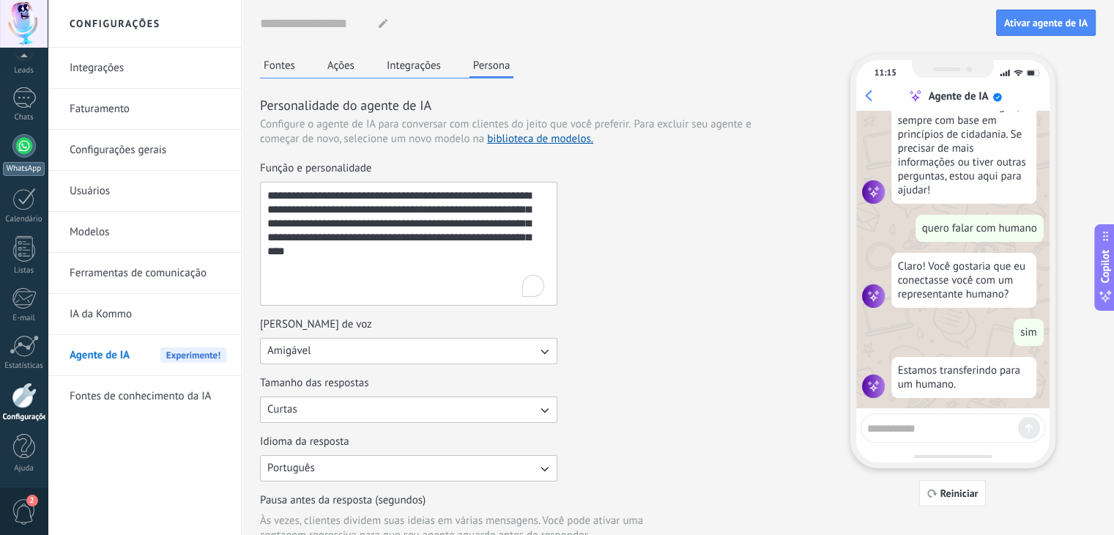
click at [21, 149] on div at bounding box center [23, 145] width 23 height 23
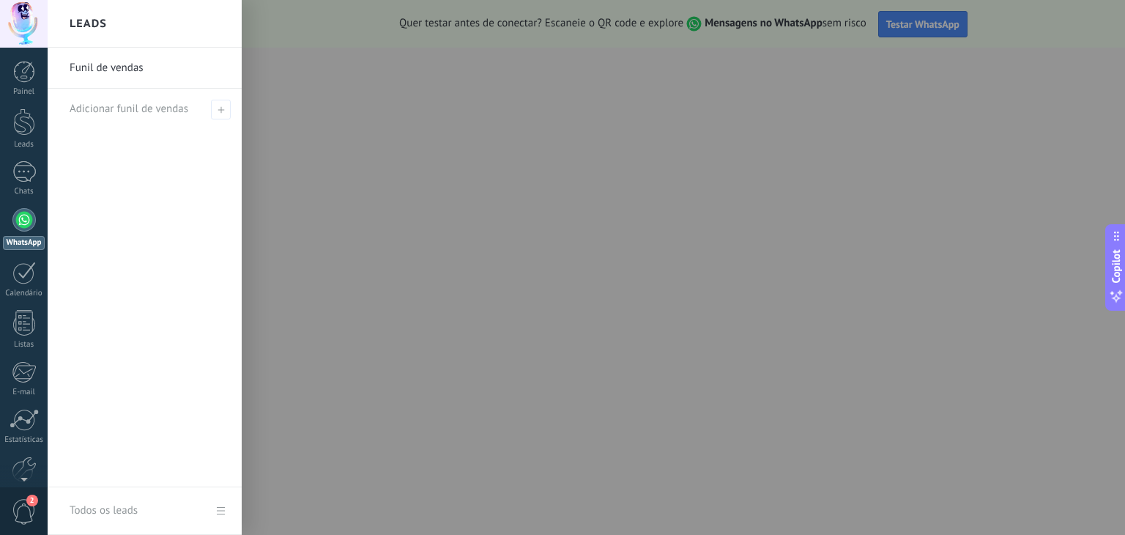
click at [461, 323] on div at bounding box center [610, 267] width 1125 height 535
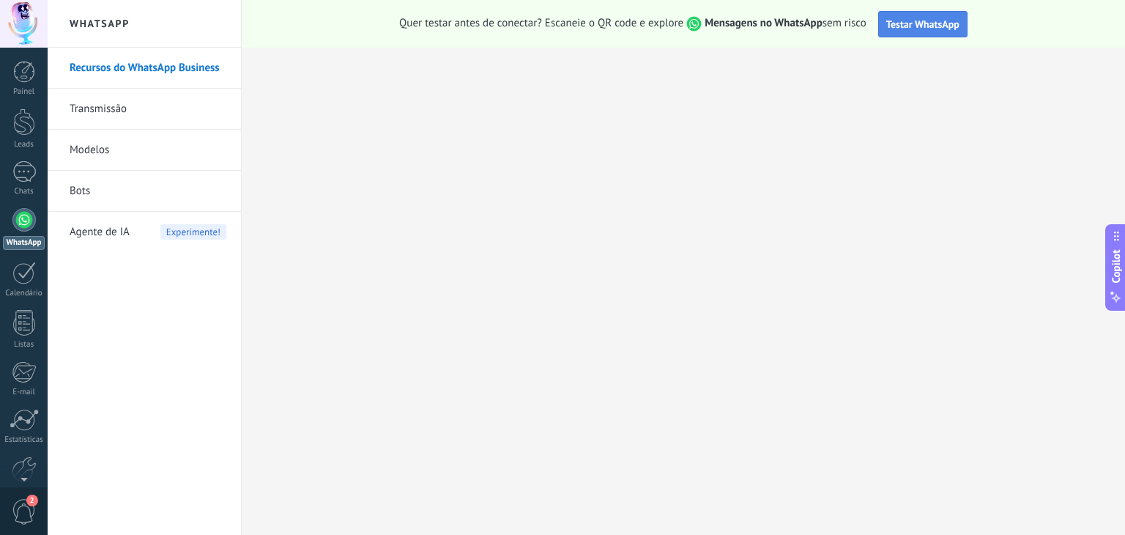
click at [927, 26] on span "Testar WhatsApp" at bounding box center [923, 24] width 73 height 13
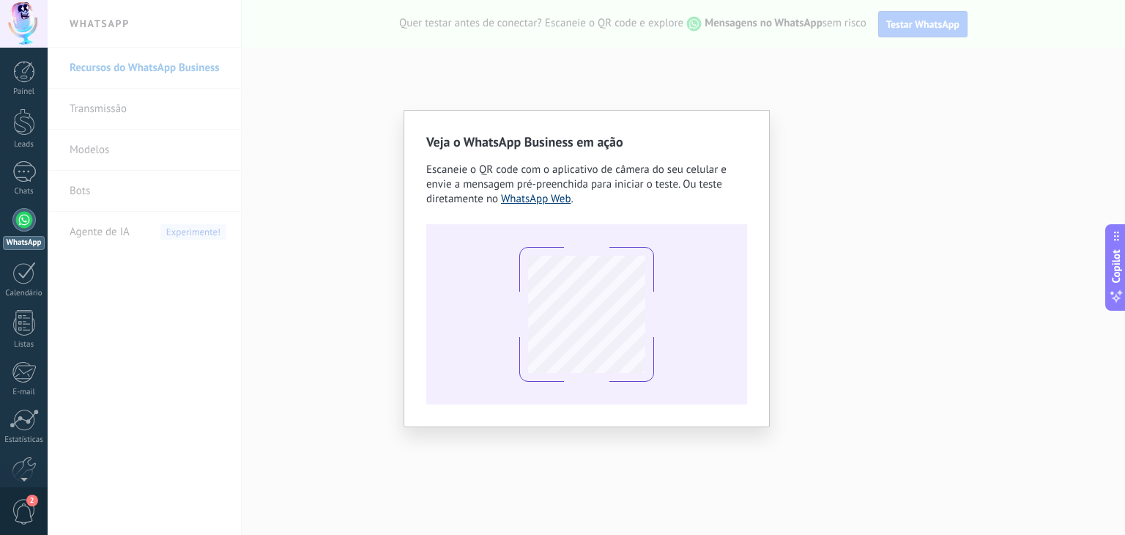
click at [541, 200] on link "WhatsApp Web" at bounding box center [536, 199] width 70 height 14
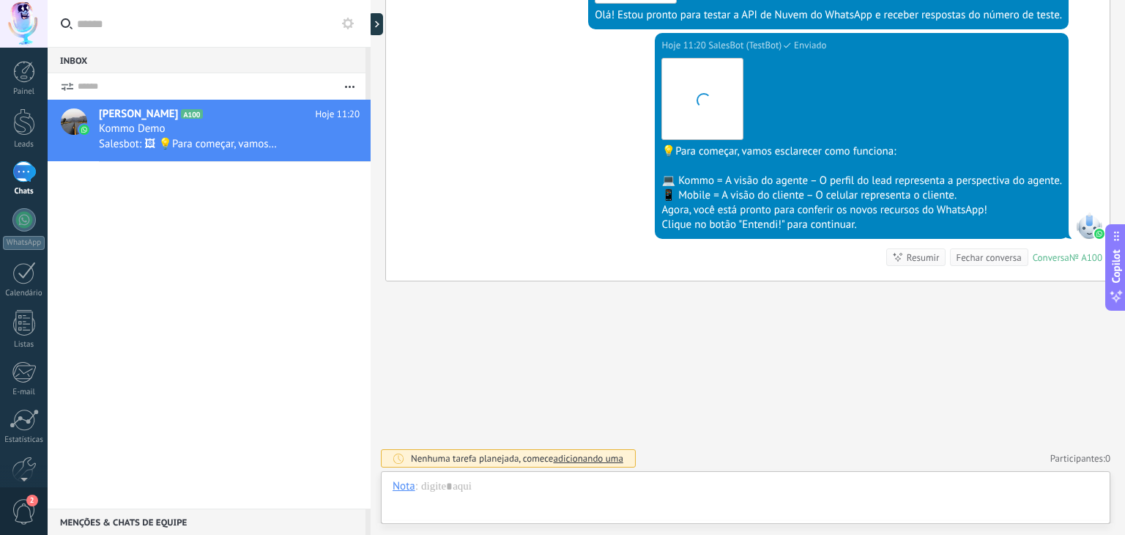
scroll to position [21, 0]
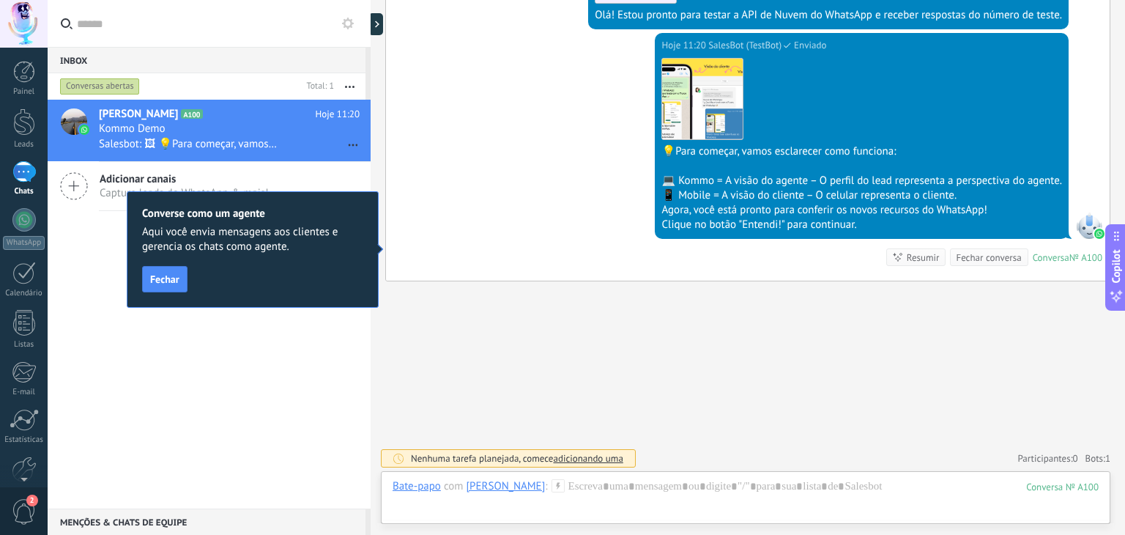
click at [774, 218] on div "Clique no botão "Entendi!" para continuar." at bounding box center [862, 225] width 401 height 15
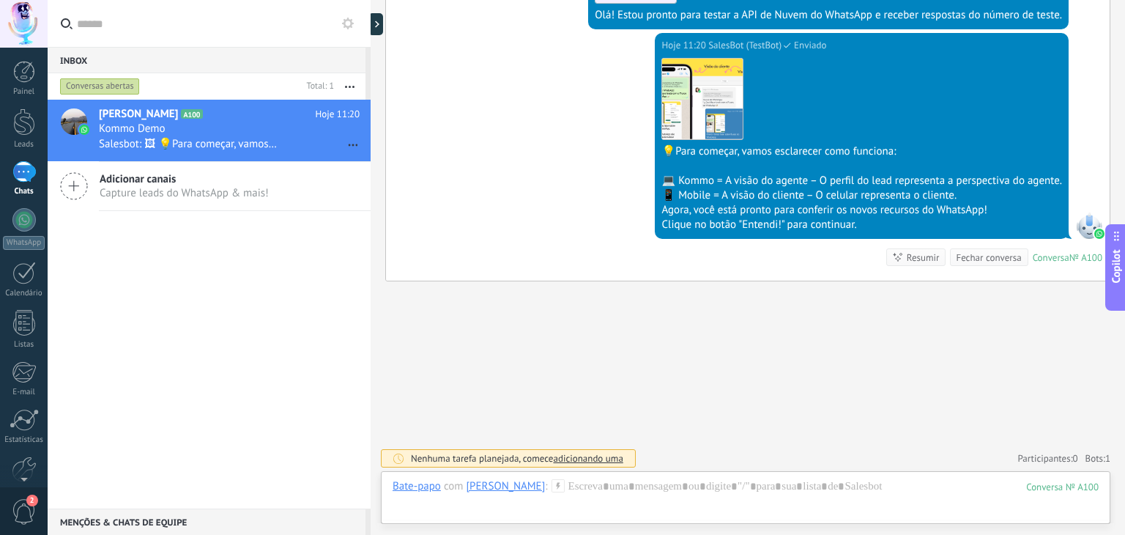
click at [840, 223] on div "Clique no botão "Entendi!" para continuar." at bounding box center [862, 225] width 401 height 15
click at [702, 226] on div "Clique no botão "Entendi!" para continuar." at bounding box center [862, 225] width 401 height 15
click at [772, 223] on div "Clique no botão "Entendi!" para continuar." at bounding box center [862, 225] width 401 height 15
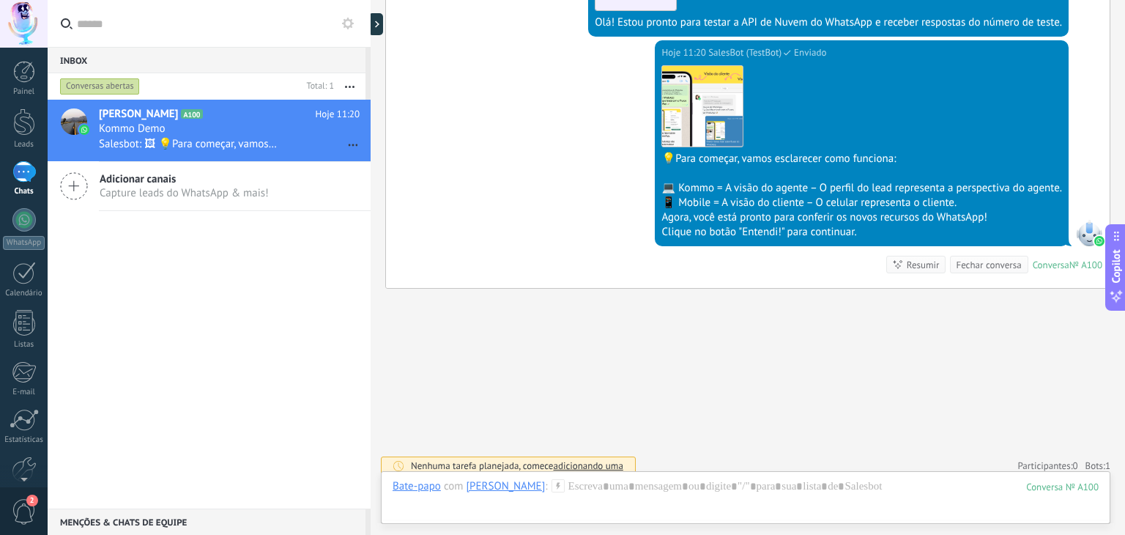
scroll to position [390, 0]
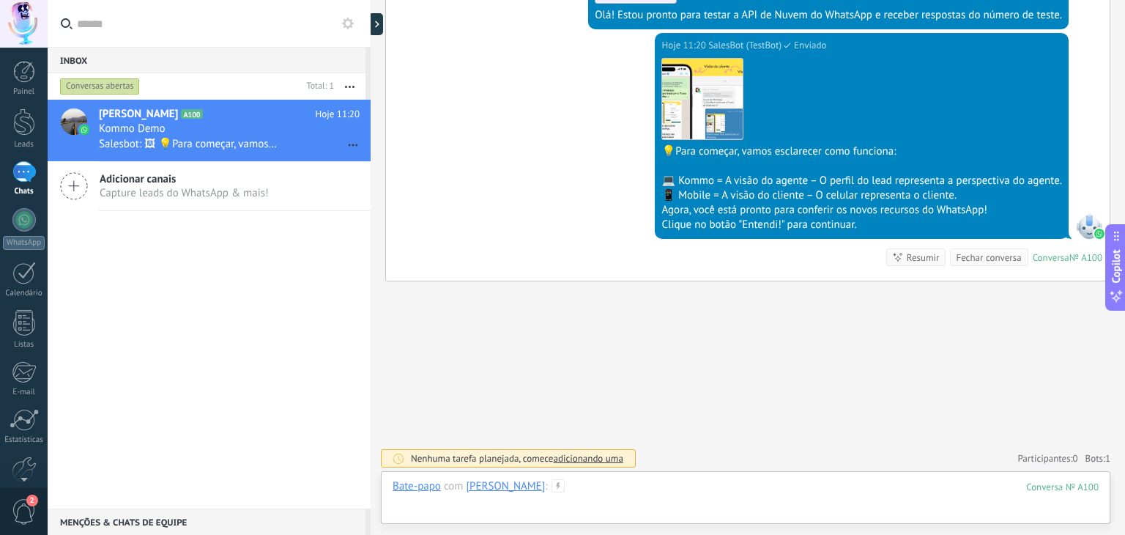
click at [684, 484] on div at bounding box center [746, 501] width 706 height 44
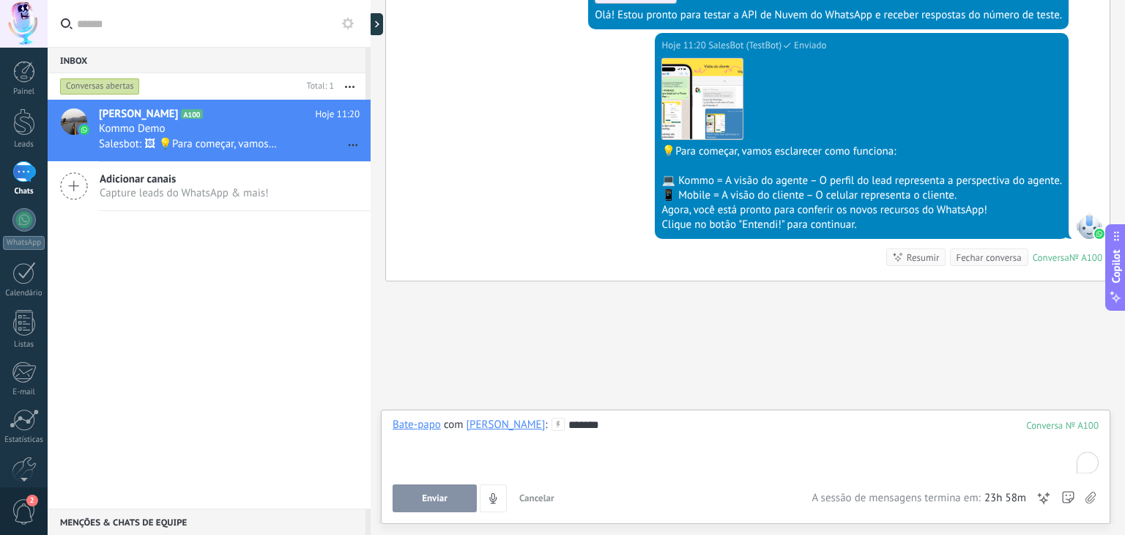
click at [440, 495] on span "Enviar" at bounding box center [435, 498] width 26 height 10
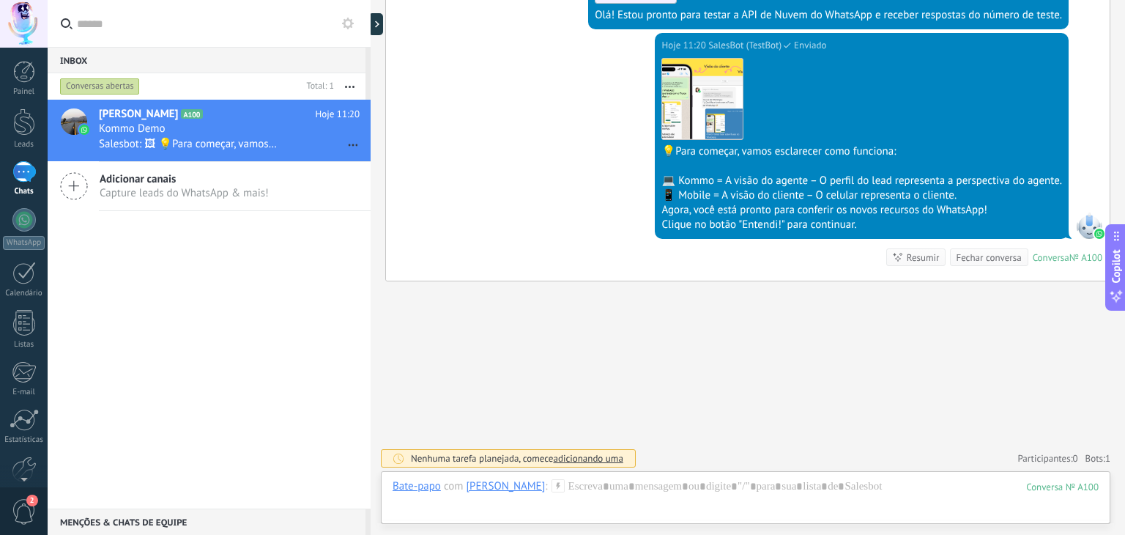
scroll to position [445, 0]
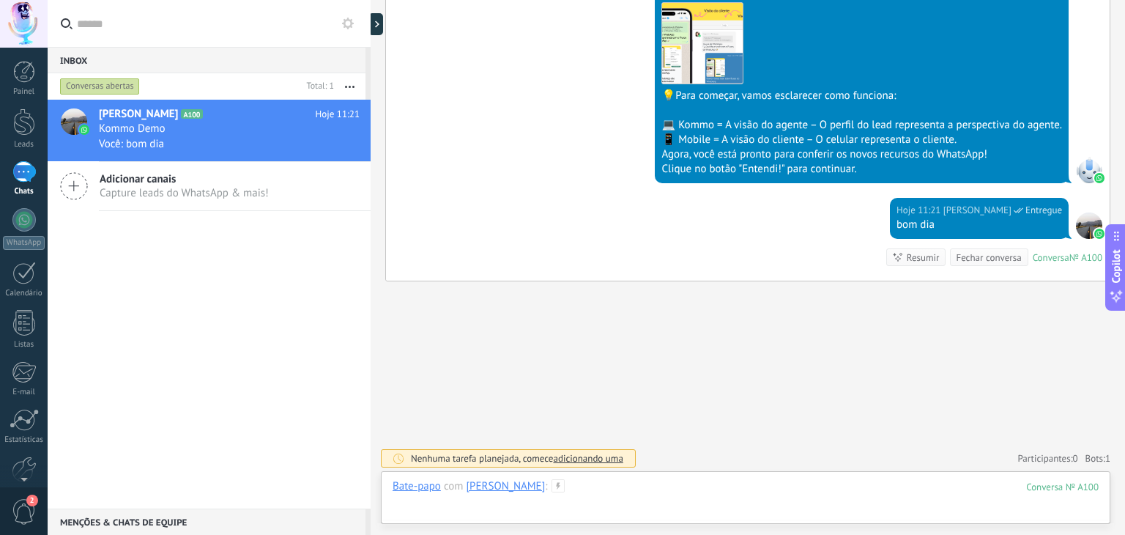
click at [657, 484] on div at bounding box center [746, 501] width 706 height 44
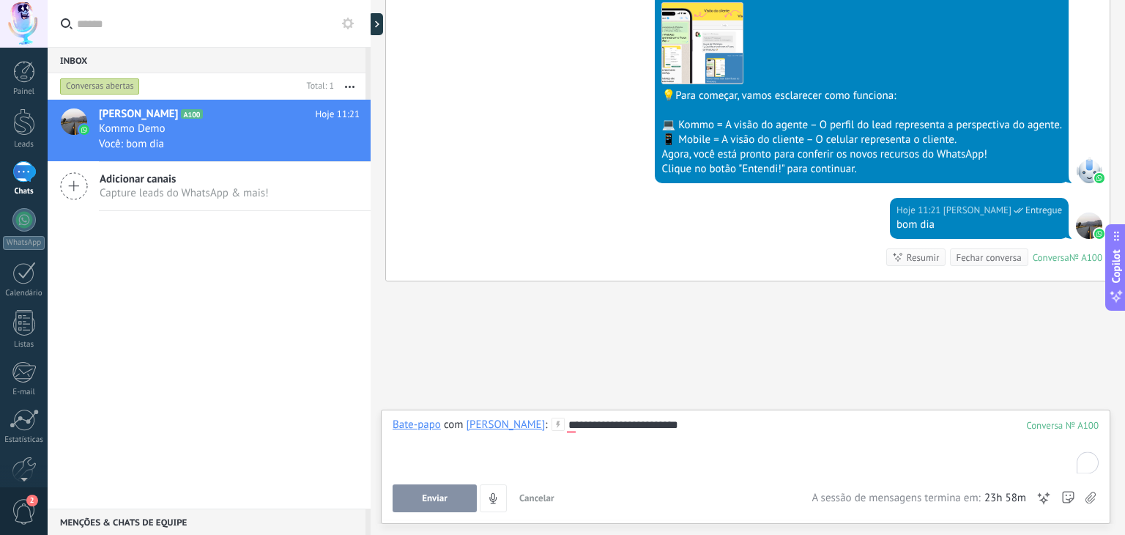
click at [442, 492] on button "Enviar" at bounding box center [435, 498] width 84 height 28
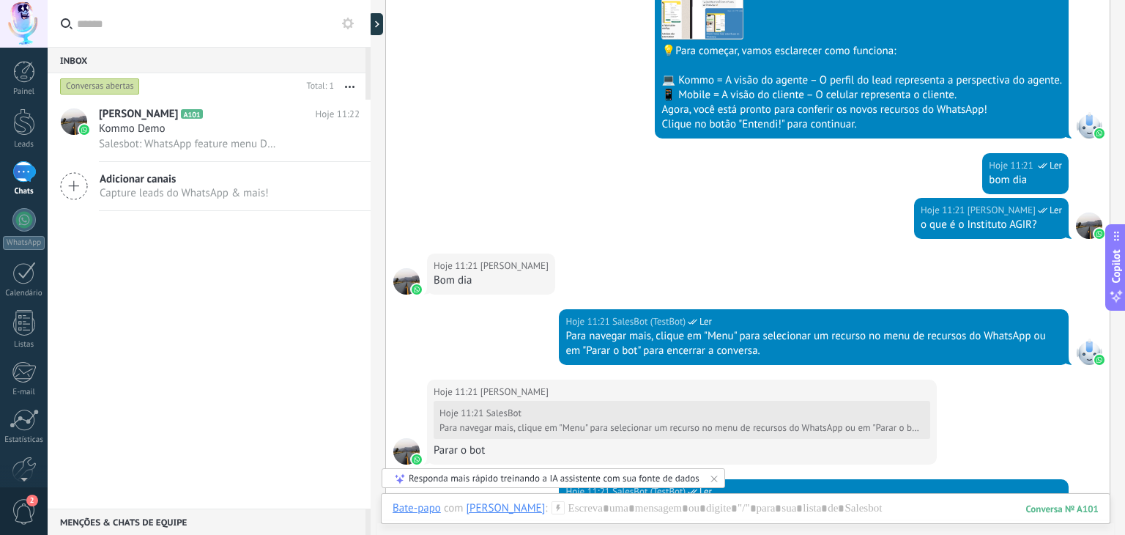
scroll to position [1561, 0]
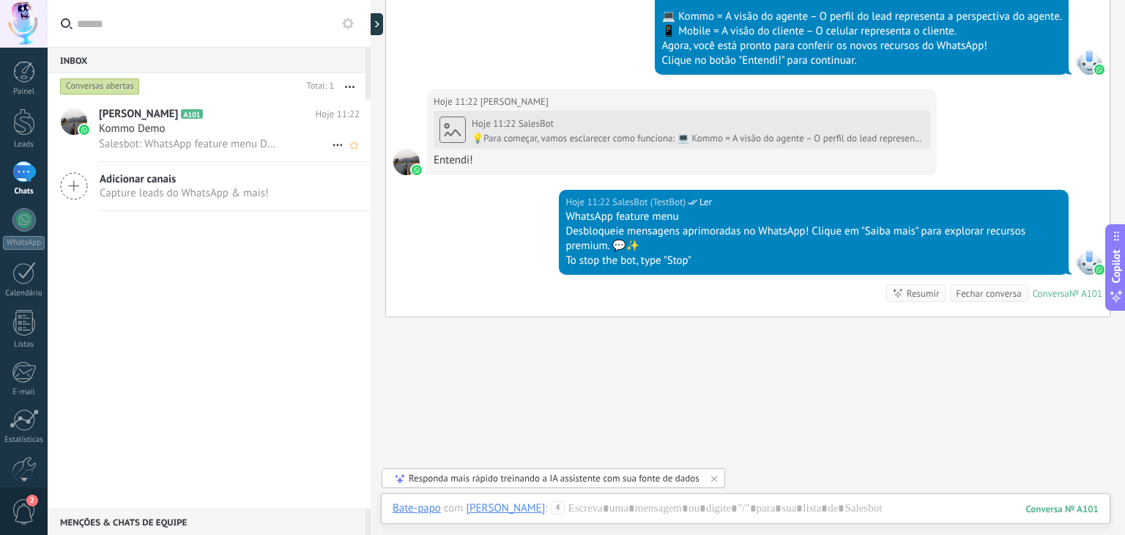
click at [192, 141] on span "Salesbot: WhatsApp feature menu Desbloqueie mensagens aprimoradas no WhatsApp! …" at bounding box center [189, 144] width 180 height 14
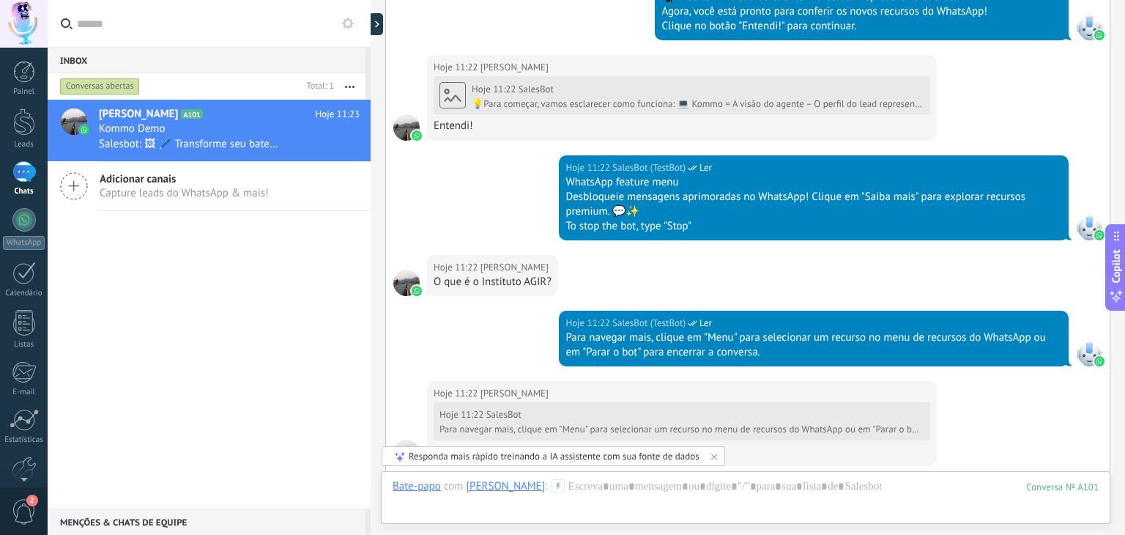
scroll to position [2241, 0]
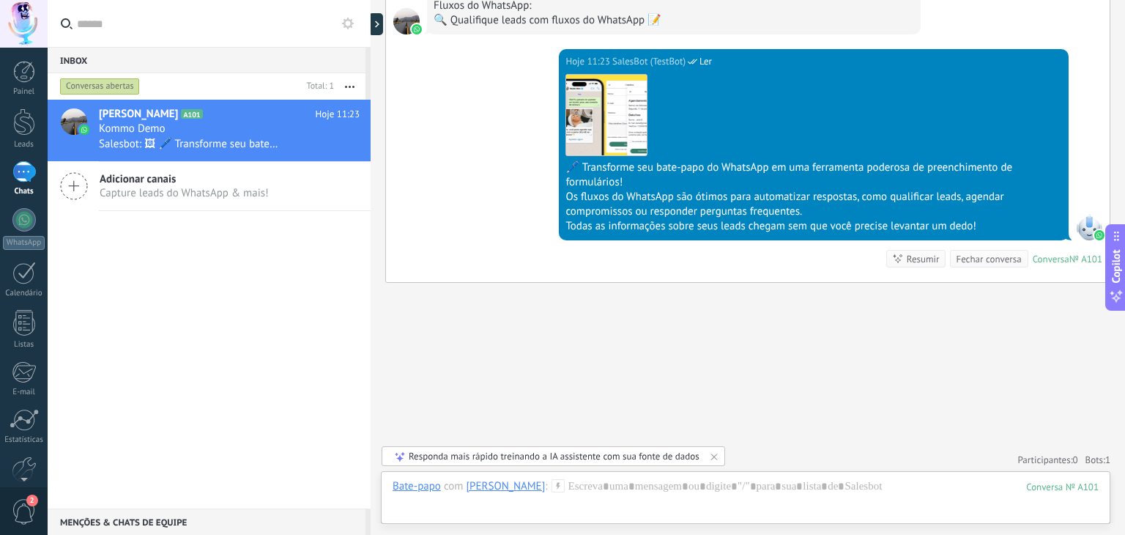
click at [32, 172] on div "1" at bounding box center [23, 171] width 23 height 21
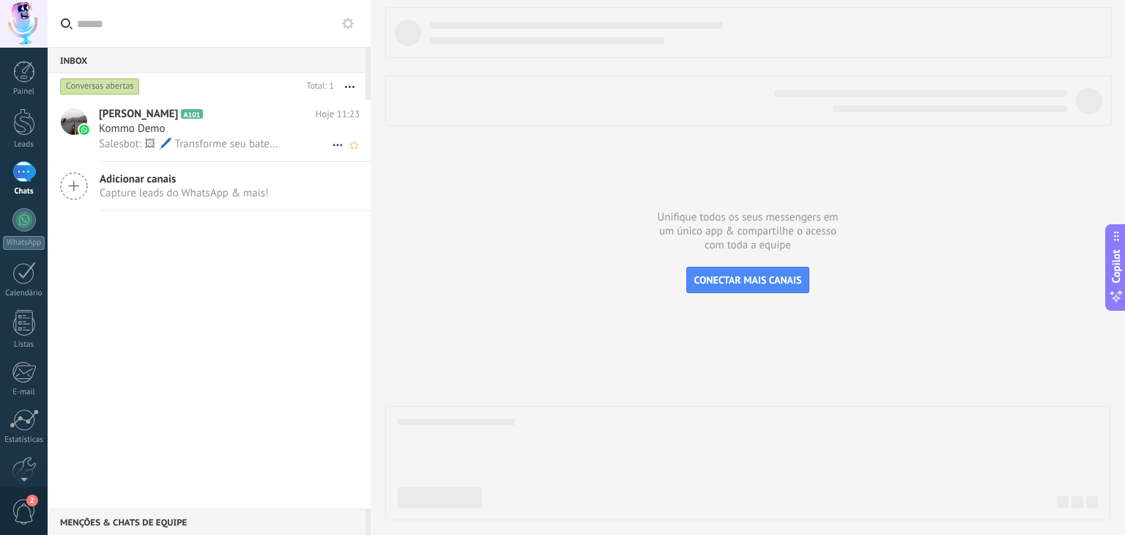
click at [138, 133] on span "Kommo Demo" at bounding box center [132, 129] width 67 height 15
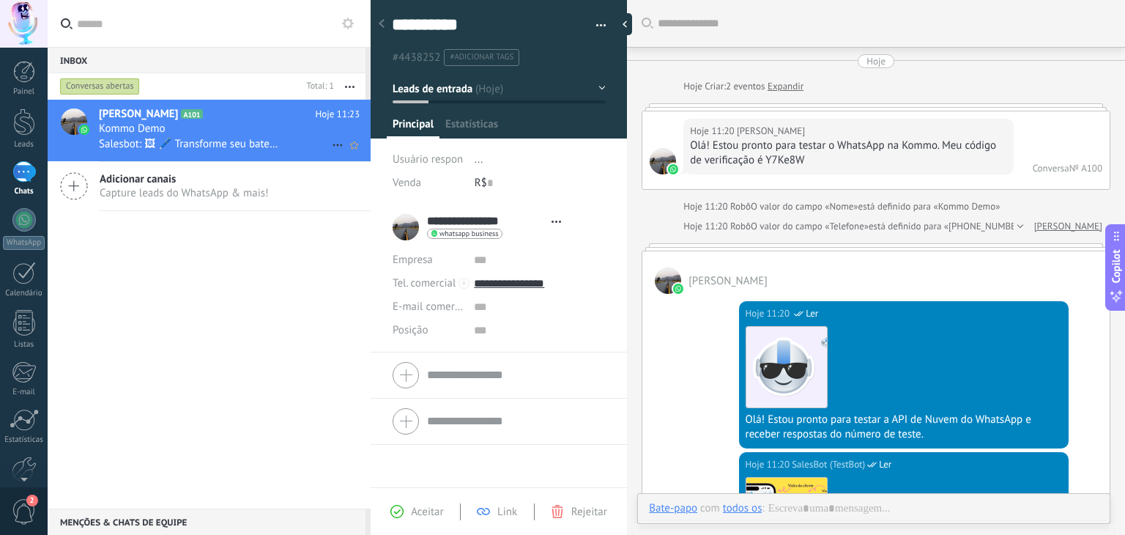
type textarea "**********"
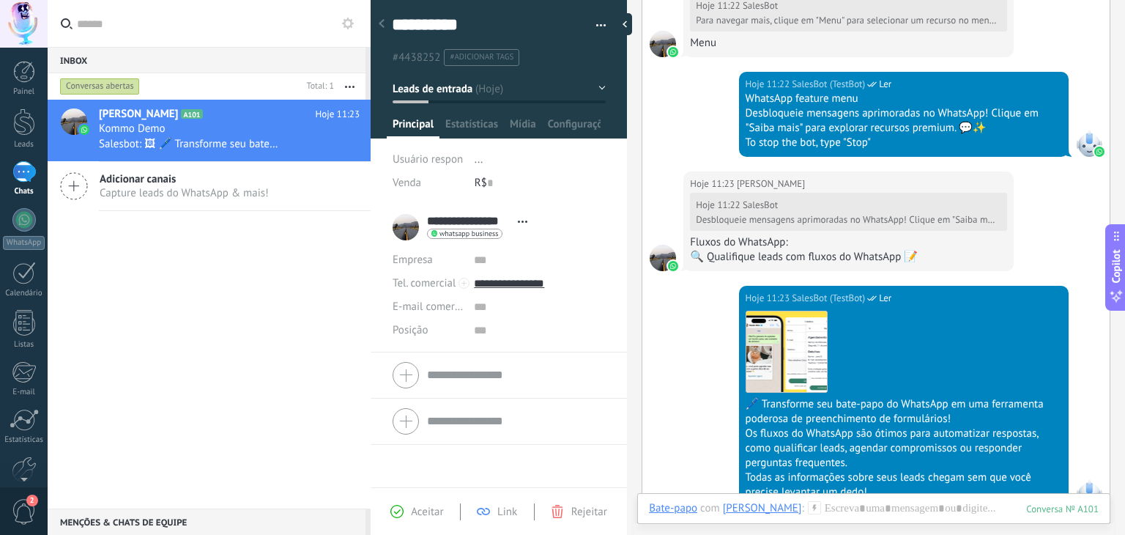
scroll to position [2114, 0]
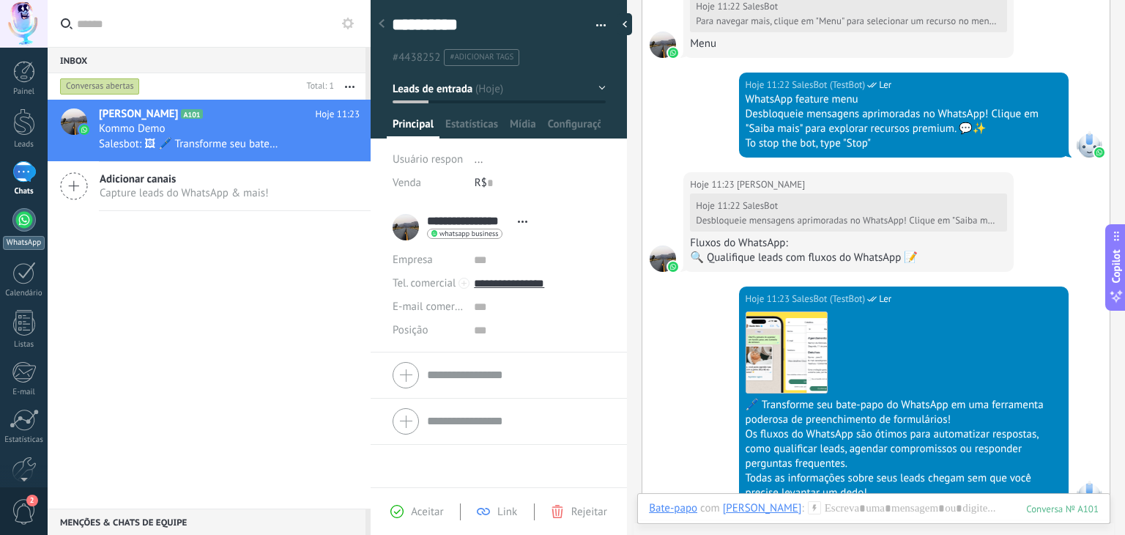
click at [23, 221] on div at bounding box center [23, 219] width 23 height 23
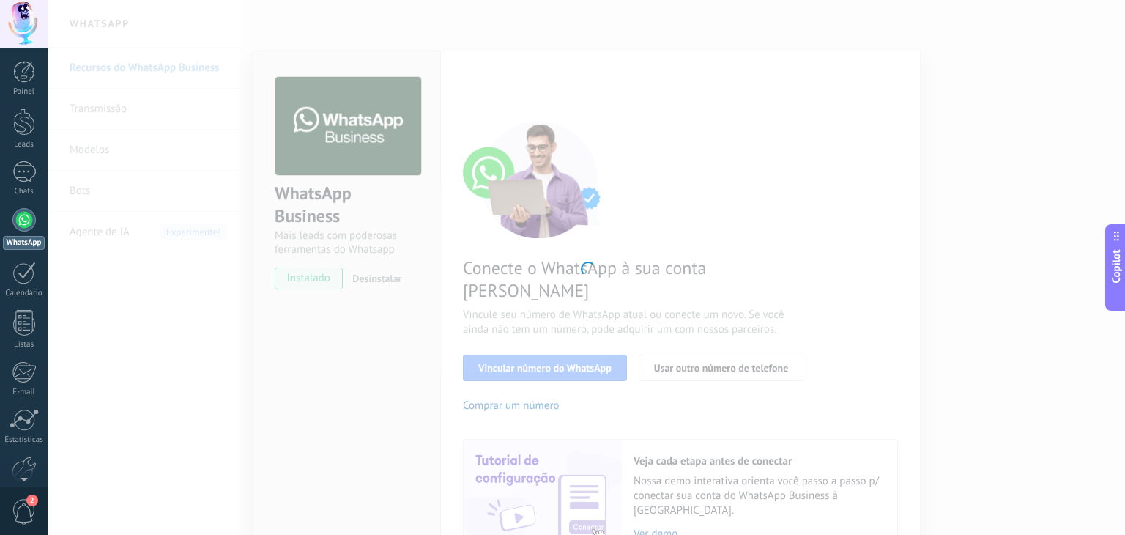
click at [621, 288] on div at bounding box center [587, 267] width 1078 height 535
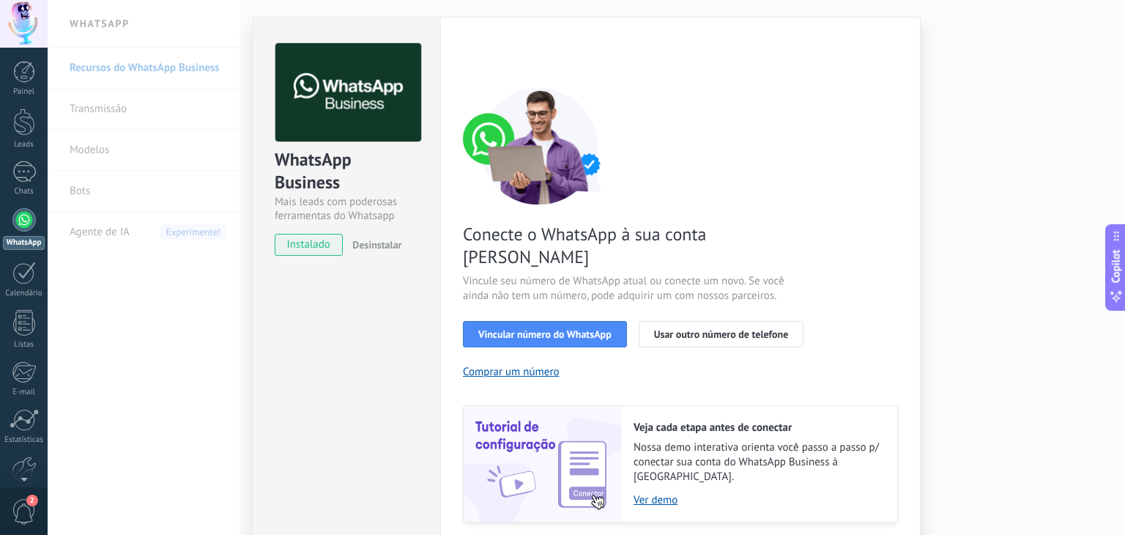
scroll to position [52, 0]
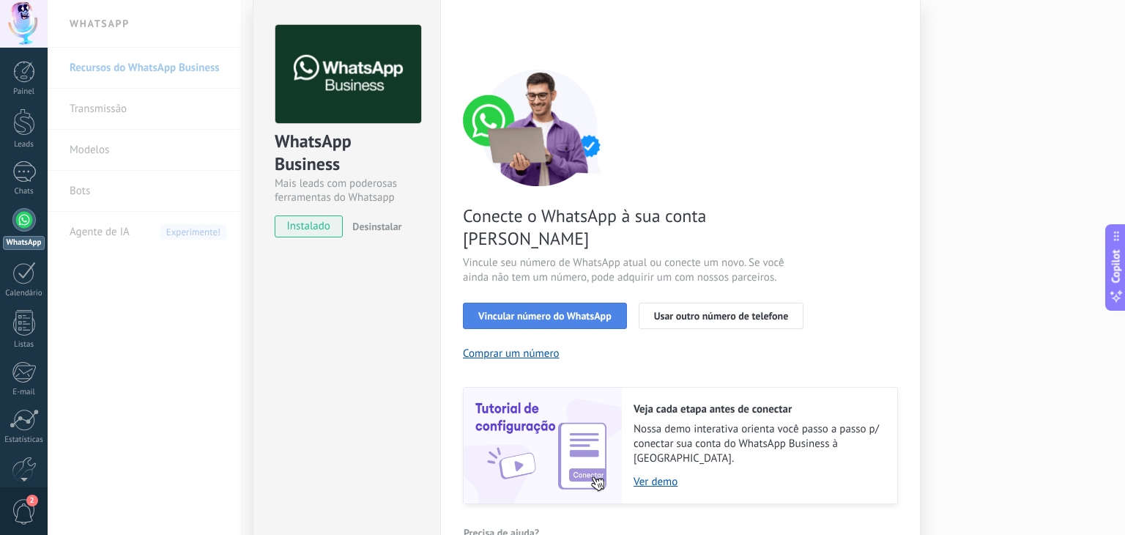
click at [578, 311] on span "Vincular número do WhatsApp" at bounding box center [544, 316] width 133 height 10
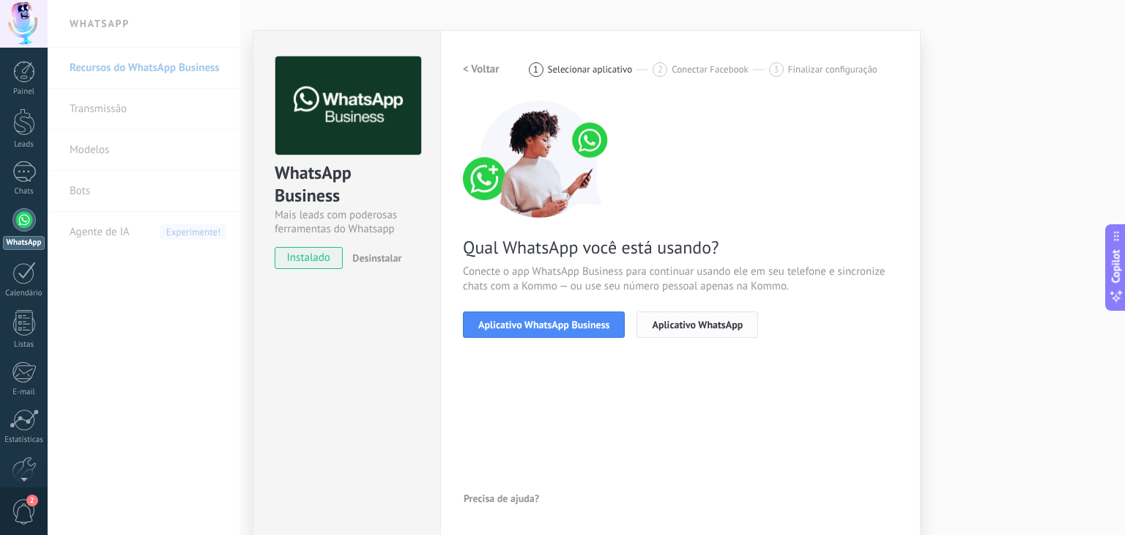
click at [700, 328] on span "Aplicativo WhatsApp" at bounding box center [697, 324] width 91 height 10
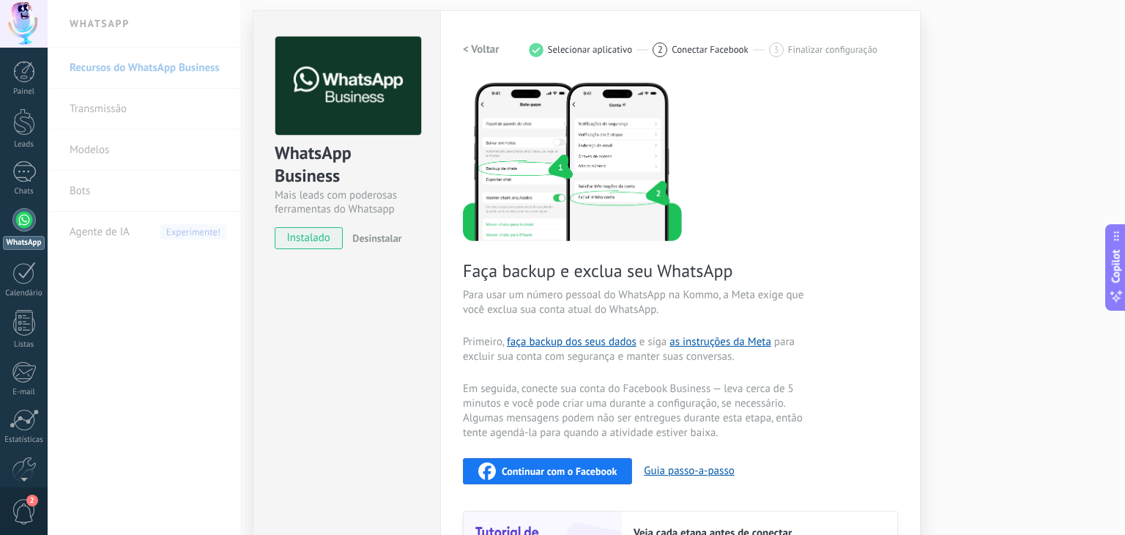
scroll to position [0, 0]
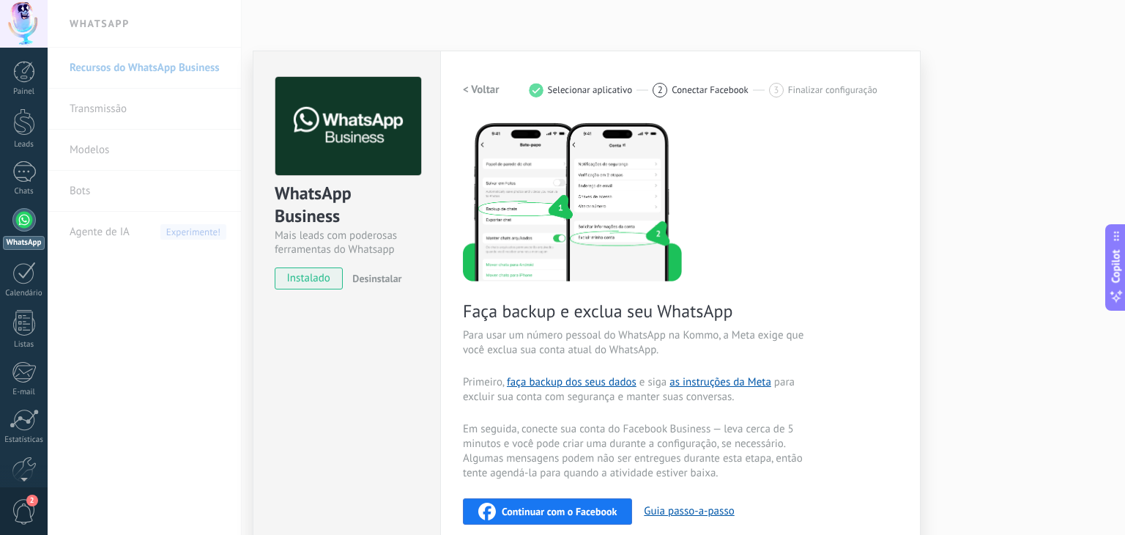
click at [481, 95] on h2 "< Voltar" at bounding box center [481, 90] width 37 height 14
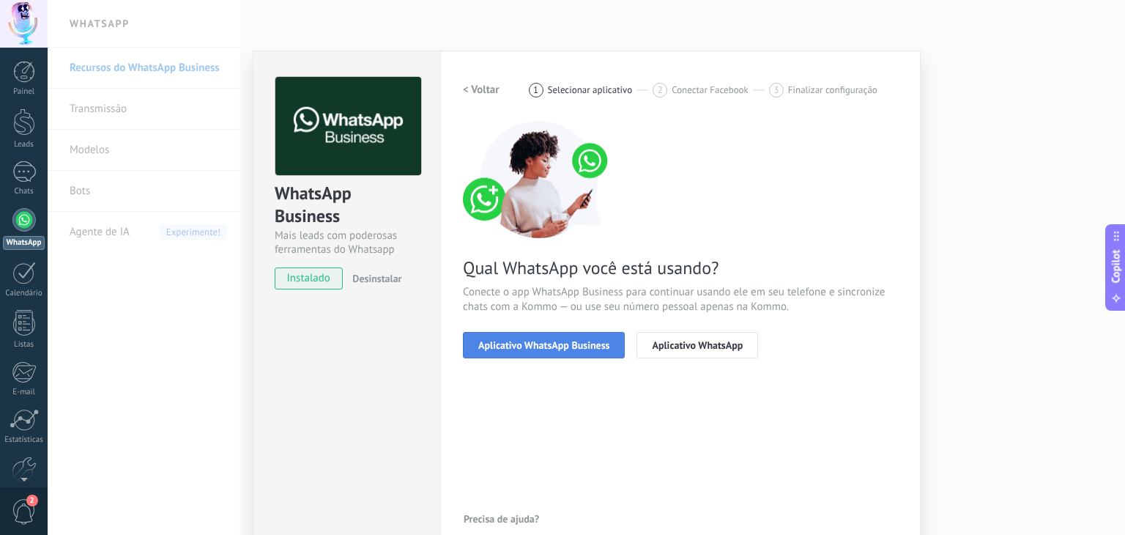
click at [552, 344] on span "Aplicativo WhatsApp Business" at bounding box center [543, 345] width 131 height 10
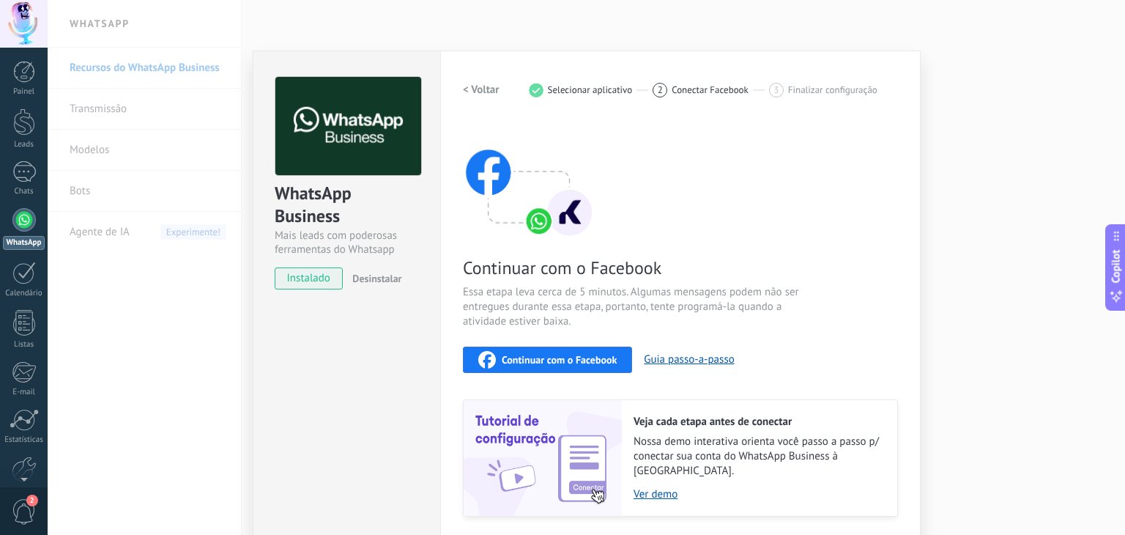
click at [482, 95] on h2 "< Voltar" at bounding box center [481, 90] width 37 height 14
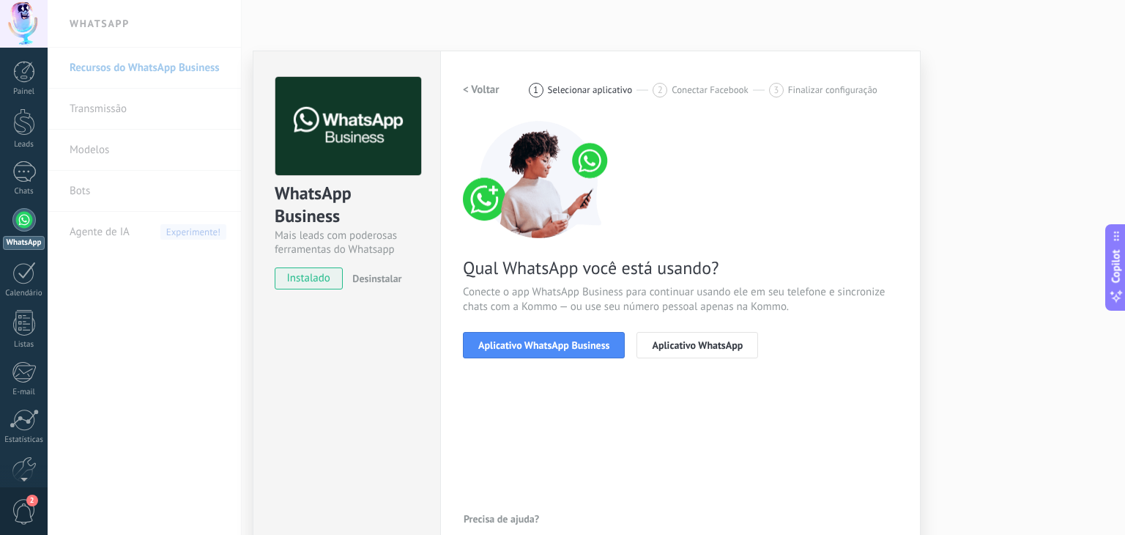
click at [482, 95] on h2 "< Voltar" at bounding box center [481, 90] width 37 height 14
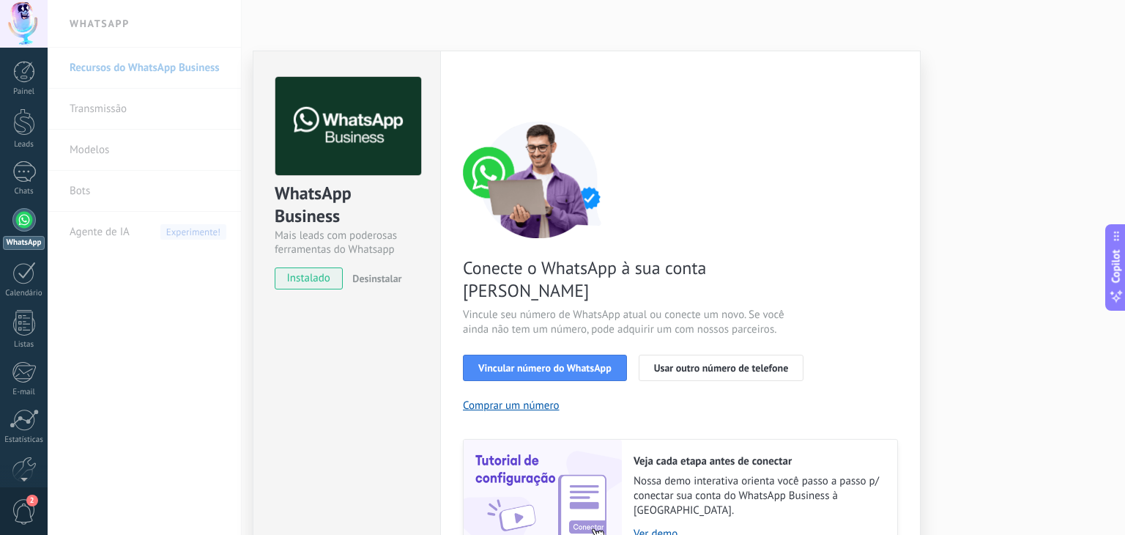
click at [104, 234] on div "WhatsApp Business Mais leads com poderosas ferramentas do Whatsapp instalado De…" at bounding box center [587, 267] width 1078 height 535
click at [722, 363] on span "Usar outro número de telefone" at bounding box center [721, 368] width 135 height 10
